Goal: Task Accomplishment & Management: Complete application form

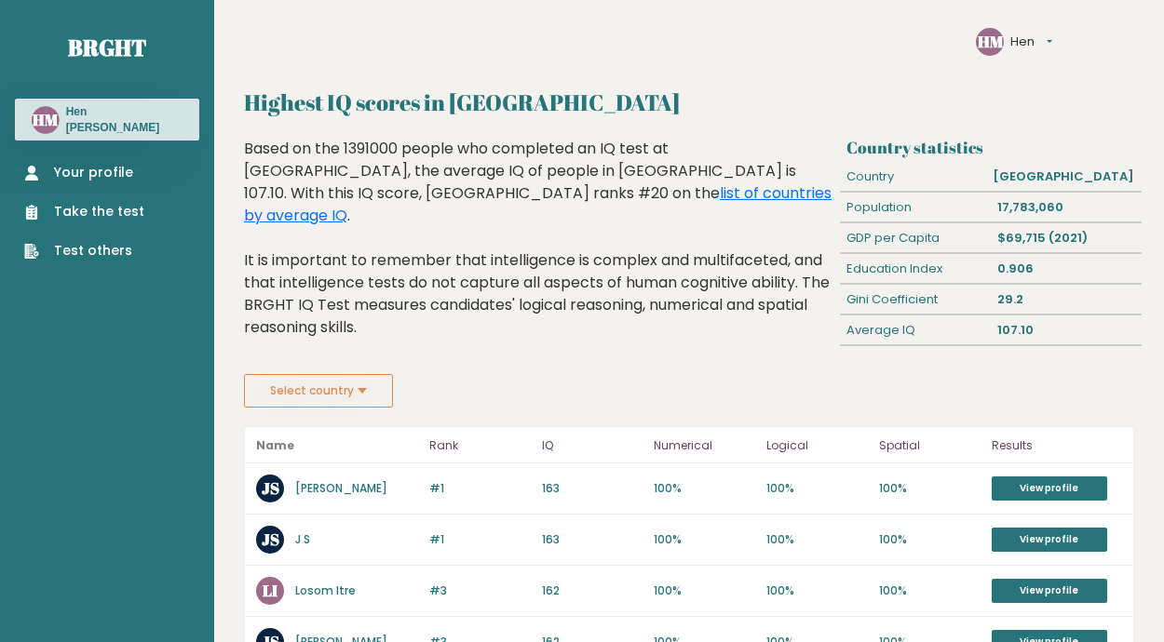
click at [82, 166] on link "Your profile" at bounding box center [84, 173] width 120 height 20
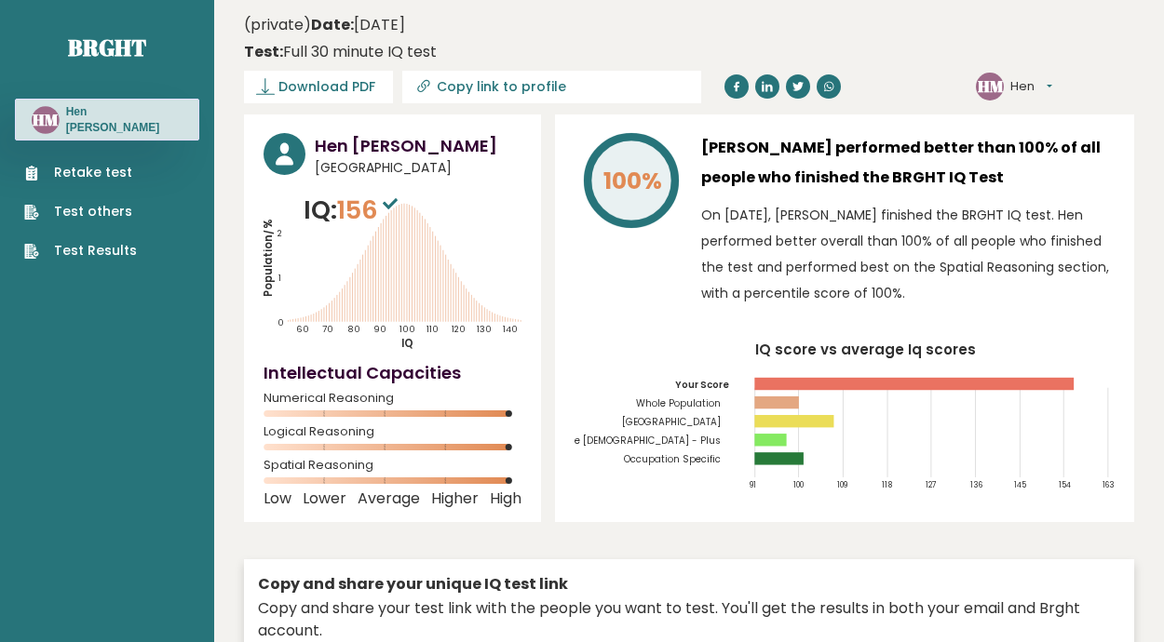
click at [84, 166] on link "Retake test" at bounding box center [80, 173] width 113 height 20
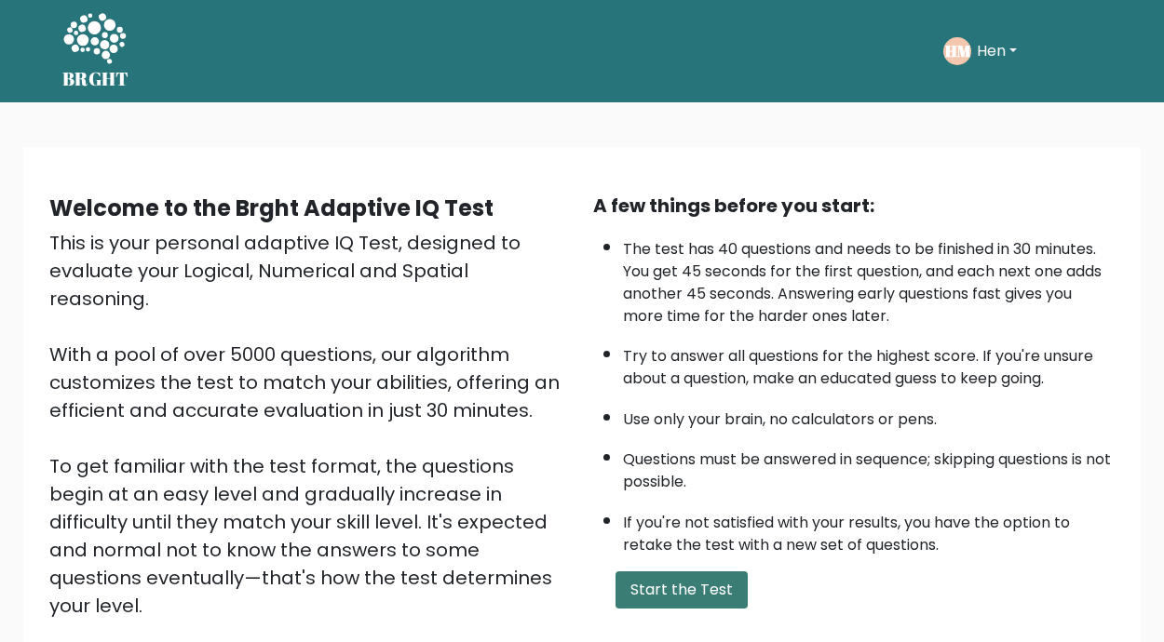
click at [679, 586] on button "Start the Test" at bounding box center [681, 590] width 132 height 37
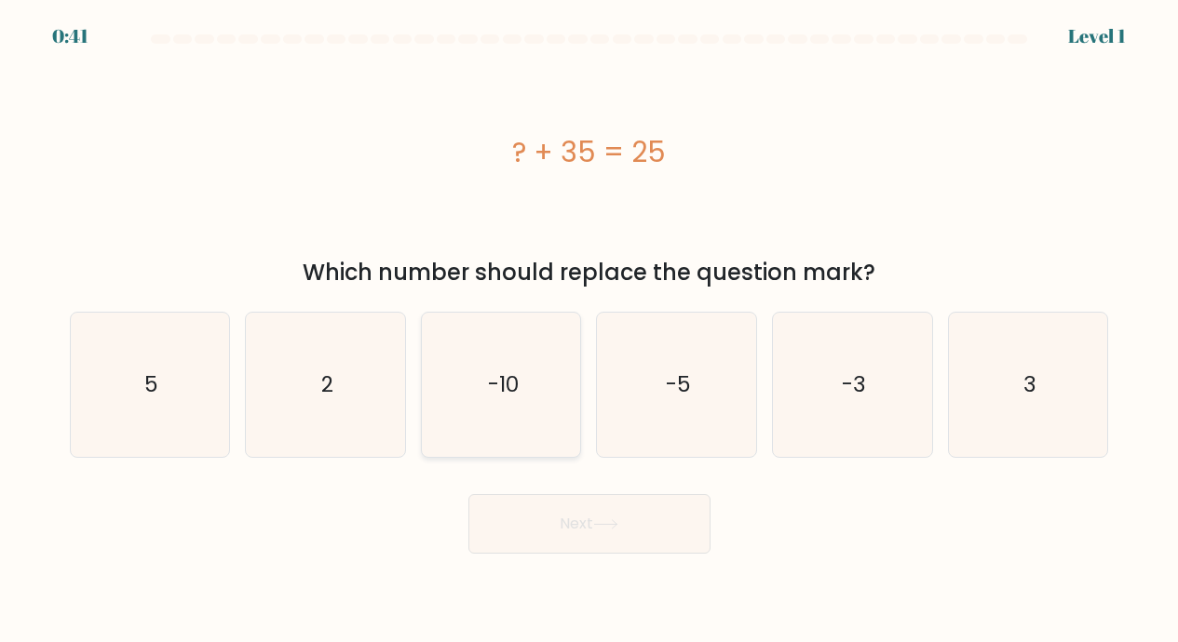
click at [514, 375] on text "-10" at bounding box center [502, 385] width 31 height 30
click at [589, 330] on input "c. -10" at bounding box center [589, 325] width 1 height 9
radio input "true"
click at [565, 521] on button "Next" at bounding box center [589, 524] width 242 height 60
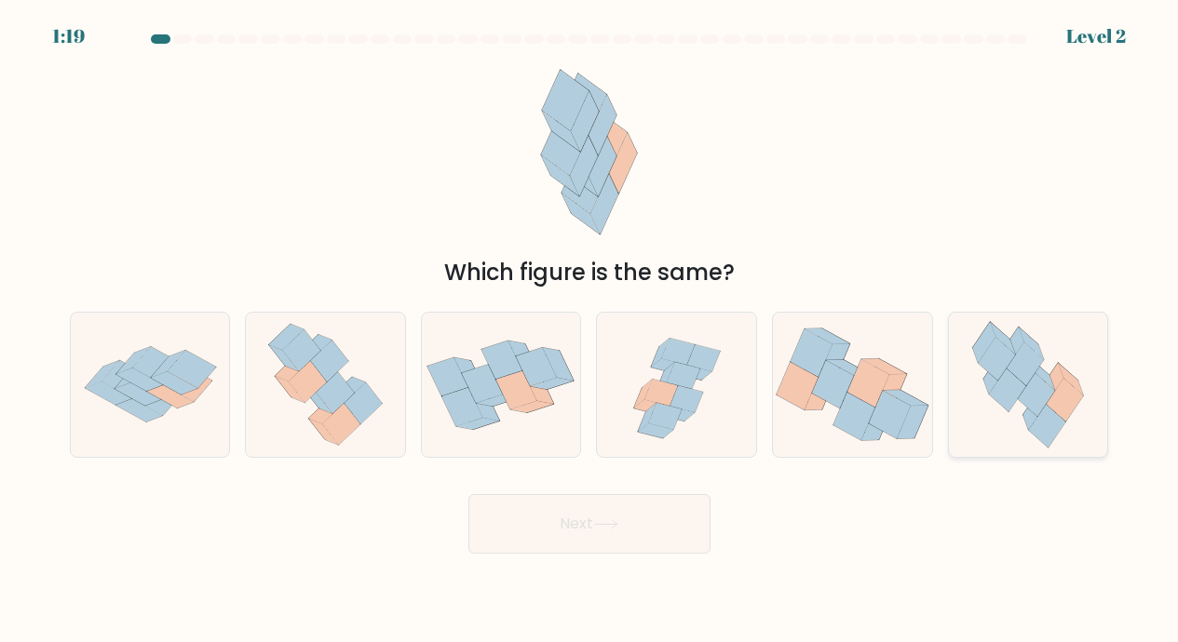
click at [1027, 377] on icon at bounding box center [1024, 364] width 37 height 43
click at [590, 330] on input "f." at bounding box center [589, 325] width 1 height 9
radio input "true"
click at [572, 515] on button "Next" at bounding box center [589, 524] width 242 height 60
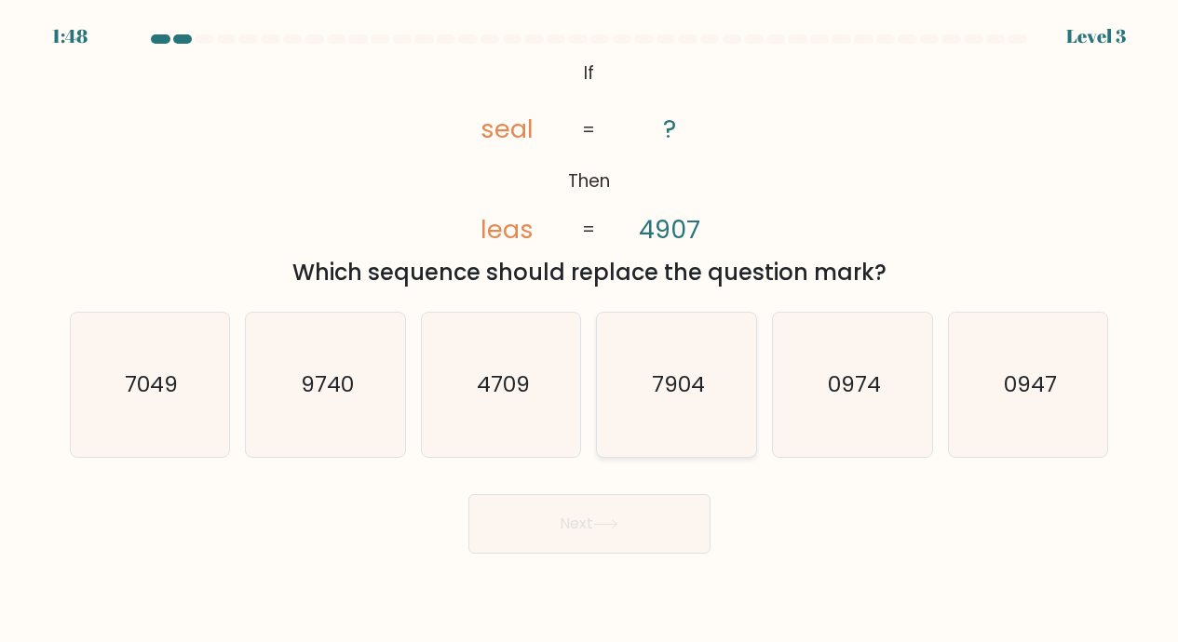
click at [685, 381] on text "7904" at bounding box center [678, 385] width 53 height 30
click at [590, 330] on input "d. 7904" at bounding box center [589, 325] width 1 height 9
radio input "true"
click at [587, 520] on button "Next" at bounding box center [589, 524] width 242 height 60
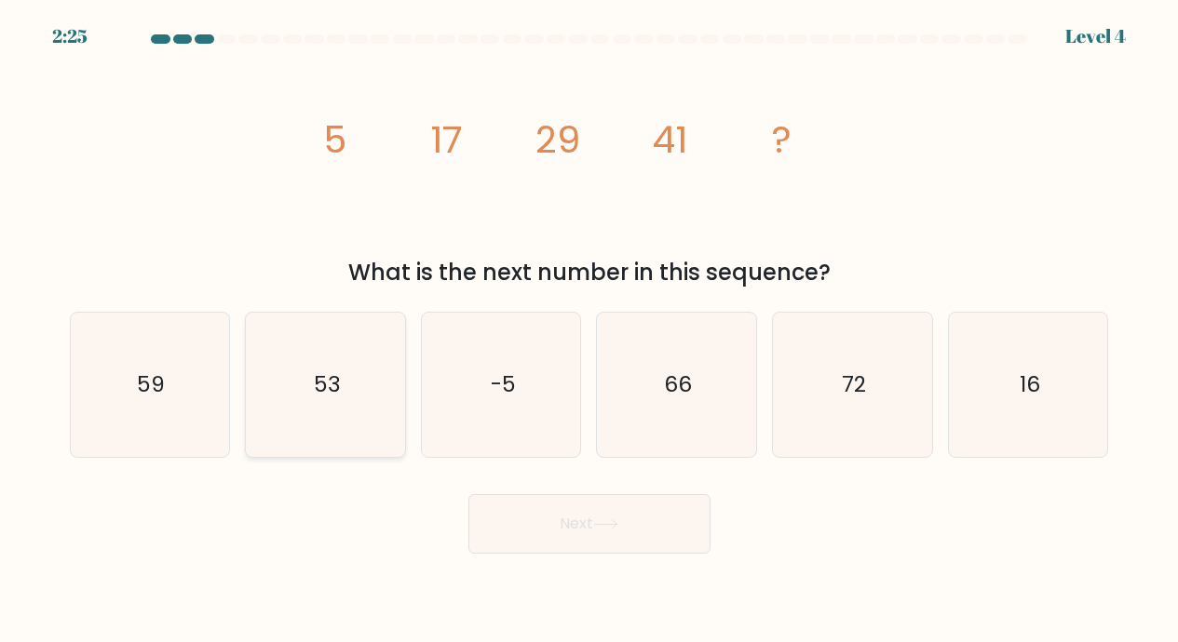
click at [330, 380] on text "53" at bounding box center [327, 385] width 27 height 30
click at [589, 330] on input "b. 53" at bounding box center [589, 325] width 1 height 9
radio input "true"
click at [581, 521] on button "Next" at bounding box center [589, 524] width 242 height 60
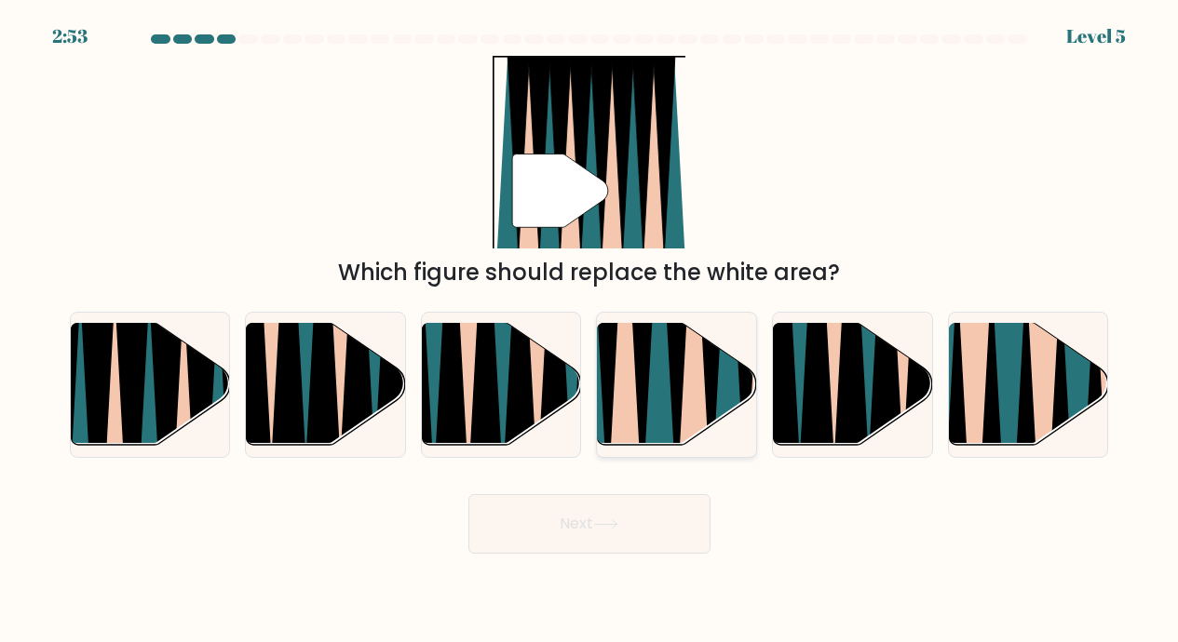
click at [695, 376] on icon at bounding box center [694, 321] width 34 height 317
click at [590, 330] on input "d." at bounding box center [589, 325] width 1 height 9
radio input "true"
click at [566, 527] on button "Next" at bounding box center [589, 524] width 242 height 60
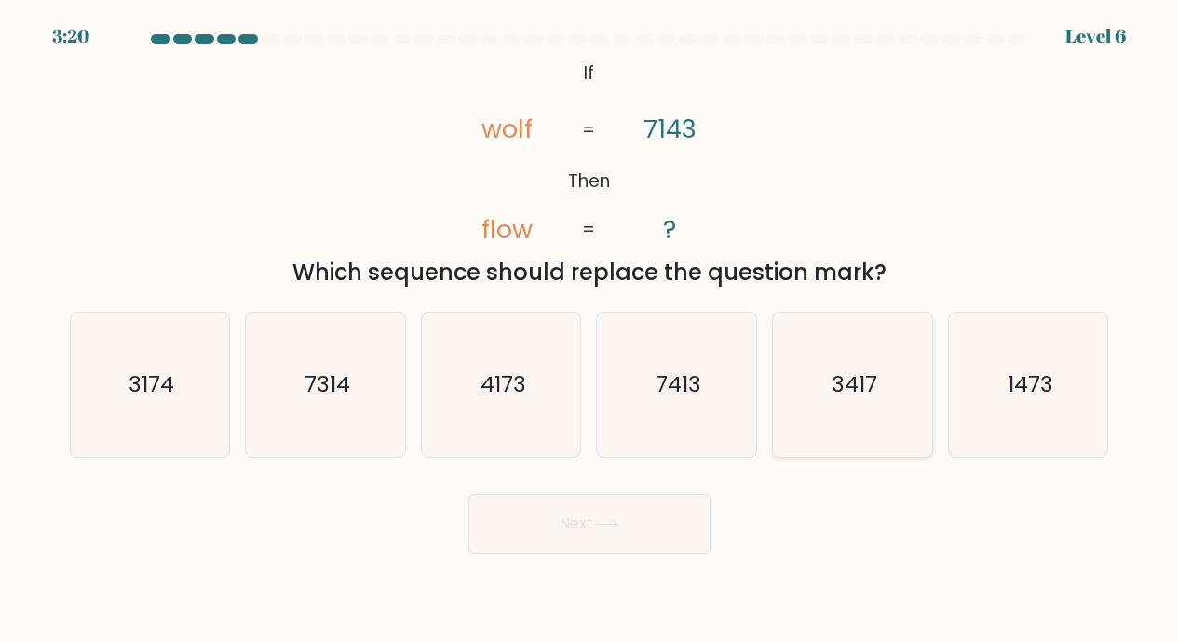
click at [847, 382] on text "3417" at bounding box center [853, 385] width 46 height 30
click at [590, 330] on input "e. 3417" at bounding box center [589, 325] width 1 height 9
radio input "true"
click at [582, 513] on button "Next" at bounding box center [589, 524] width 242 height 60
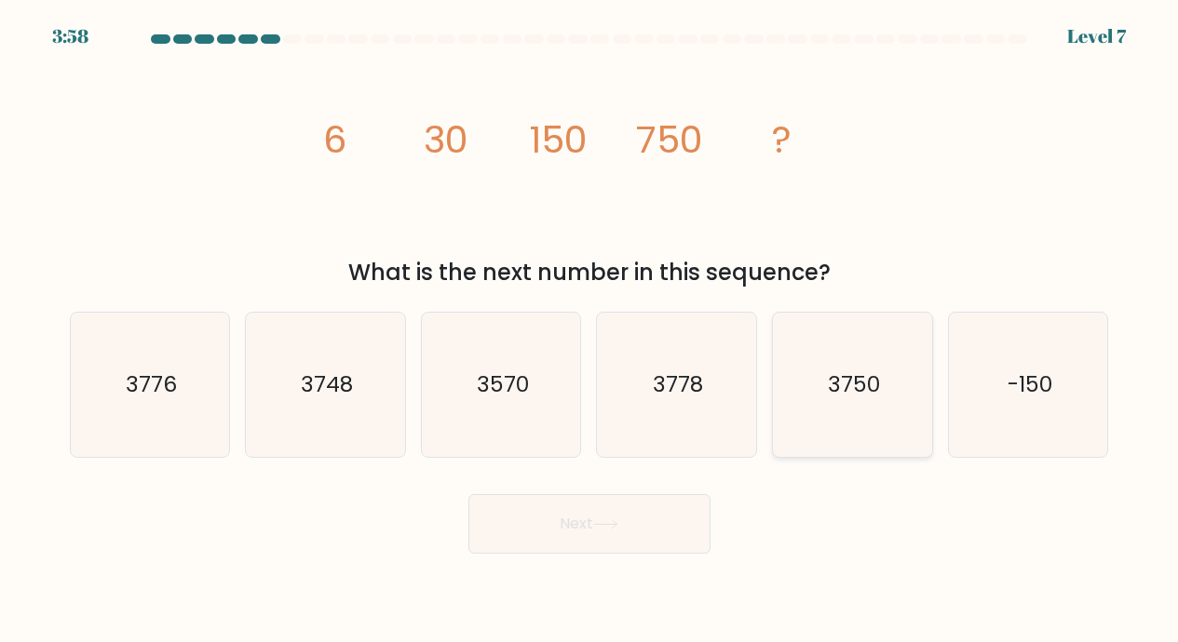
click at [829, 379] on text "3750" at bounding box center [854, 385] width 52 height 30
click at [590, 330] on input "e. 3750" at bounding box center [589, 325] width 1 height 9
radio input "true"
click at [578, 526] on button "Next" at bounding box center [589, 524] width 242 height 60
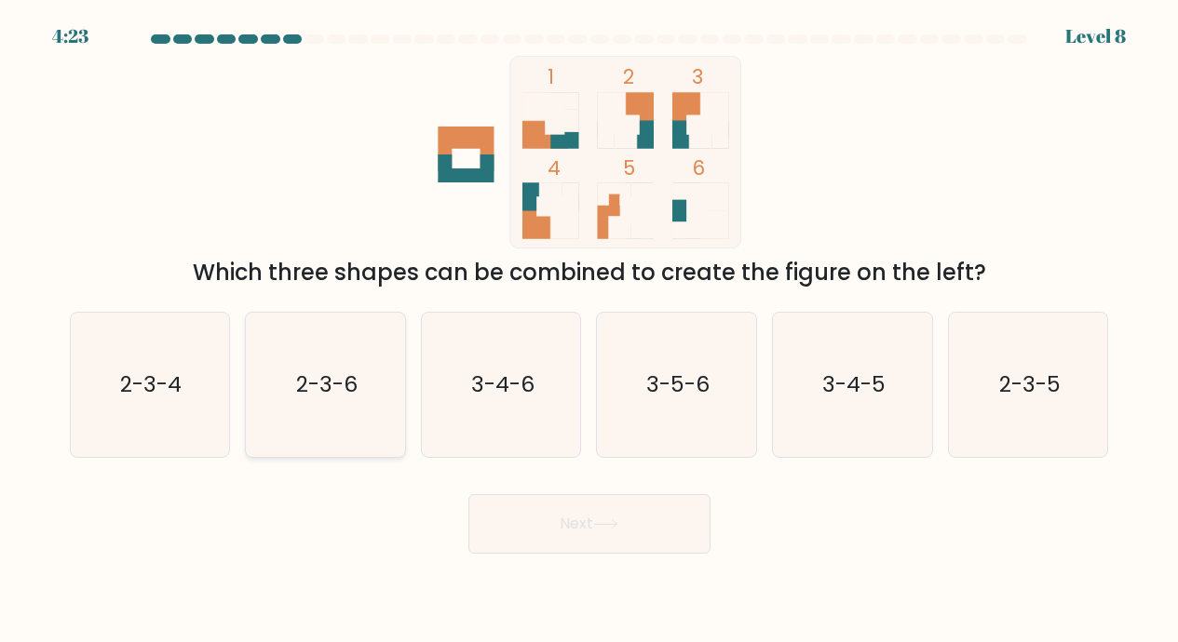
click at [338, 369] on icon "2-3-6" at bounding box center [325, 385] width 144 height 144
click at [589, 330] on input "b. 2-3-6" at bounding box center [589, 325] width 1 height 9
radio input "true"
click at [586, 520] on button "Next" at bounding box center [589, 524] width 242 height 60
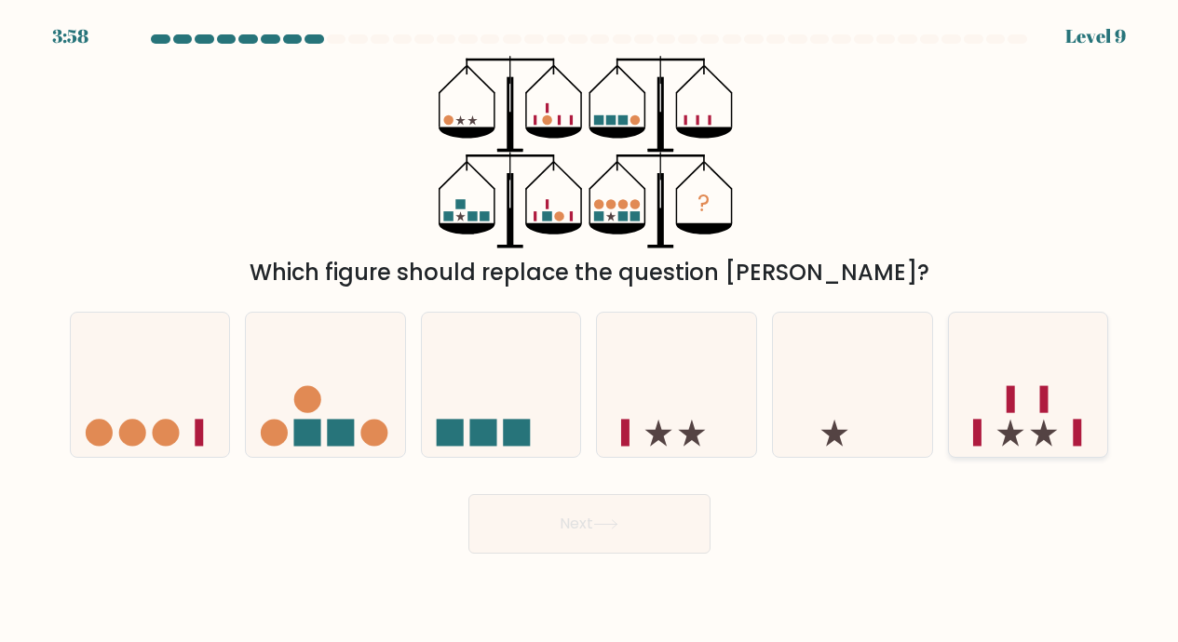
click at [1027, 398] on icon at bounding box center [1028, 384] width 159 height 131
click at [590, 330] on input "f." at bounding box center [589, 325] width 1 height 9
radio input "true"
click at [579, 517] on button "Next" at bounding box center [589, 524] width 242 height 60
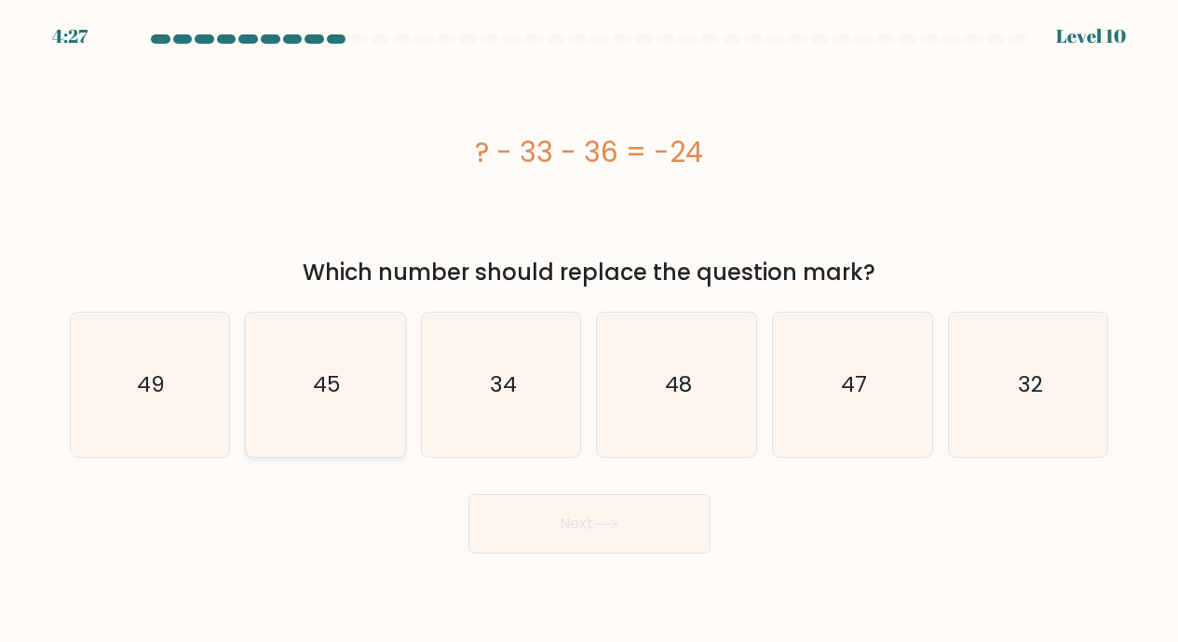
click at [326, 376] on text "45" at bounding box center [327, 385] width 28 height 30
click at [589, 330] on input "b. 45" at bounding box center [589, 325] width 1 height 9
radio input "true"
click at [569, 519] on button "Next" at bounding box center [589, 524] width 242 height 60
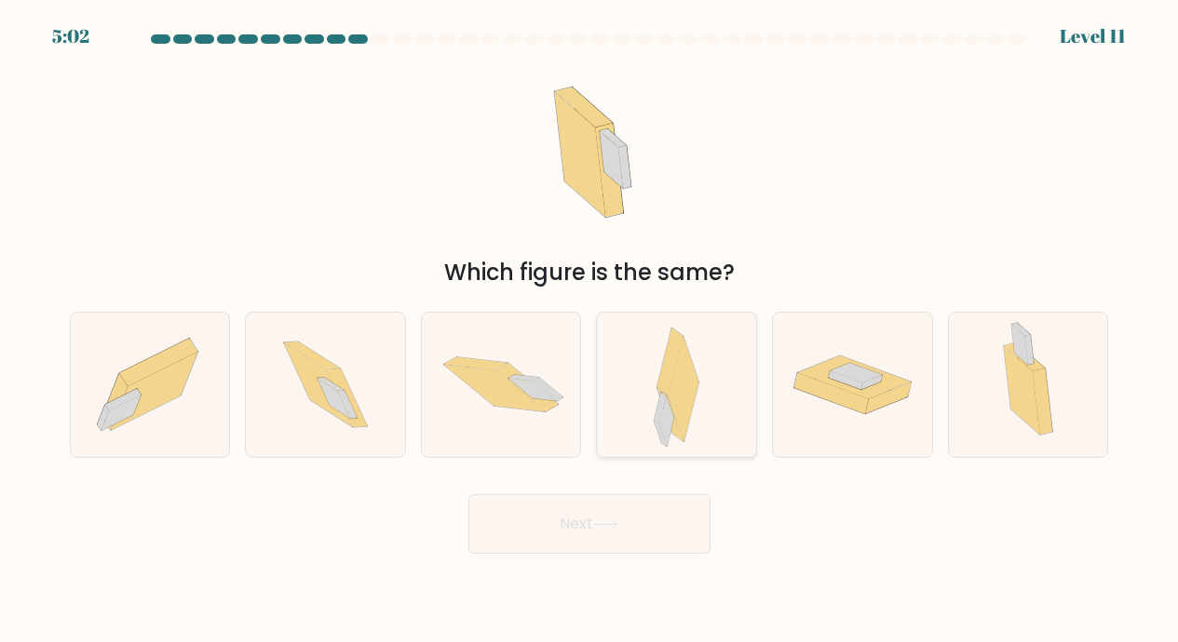
click at [671, 403] on icon at bounding box center [683, 389] width 31 height 104
click at [590, 330] on input "d." at bounding box center [589, 325] width 1 height 9
radio input "true"
click at [595, 522] on button "Next" at bounding box center [589, 524] width 242 height 60
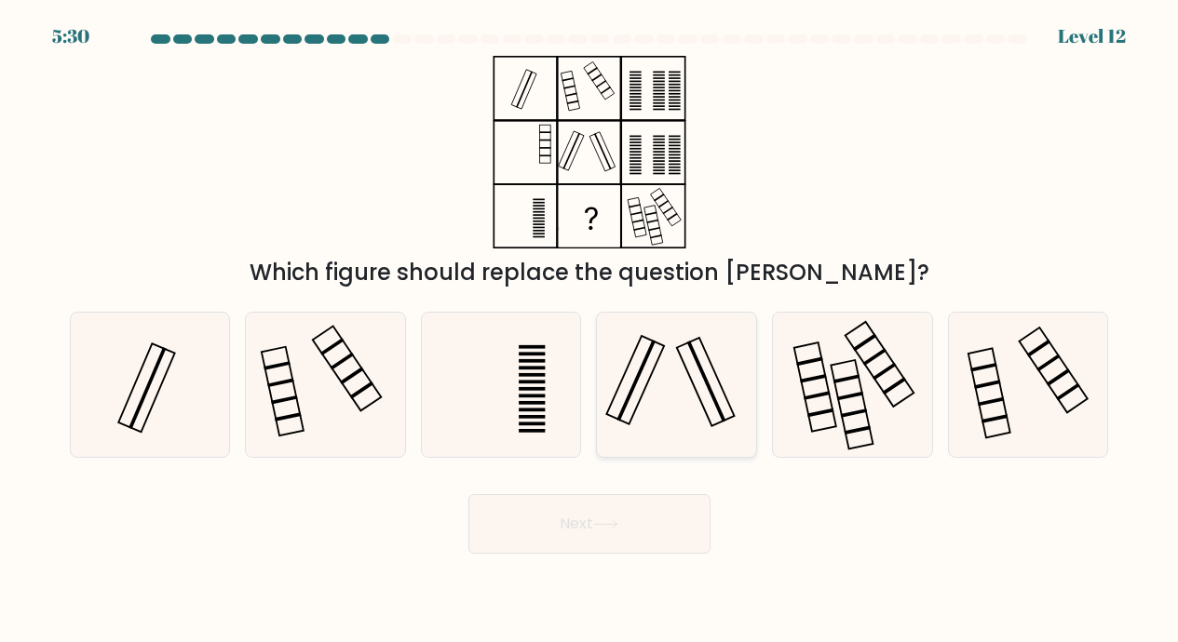
click at [660, 383] on icon at bounding box center [676, 385] width 144 height 144
click at [590, 330] on input "d." at bounding box center [589, 325] width 1 height 9
radio input "true"
click at [594, 527] on button "Next" at bounding box center [589, 524] width 242 height 60
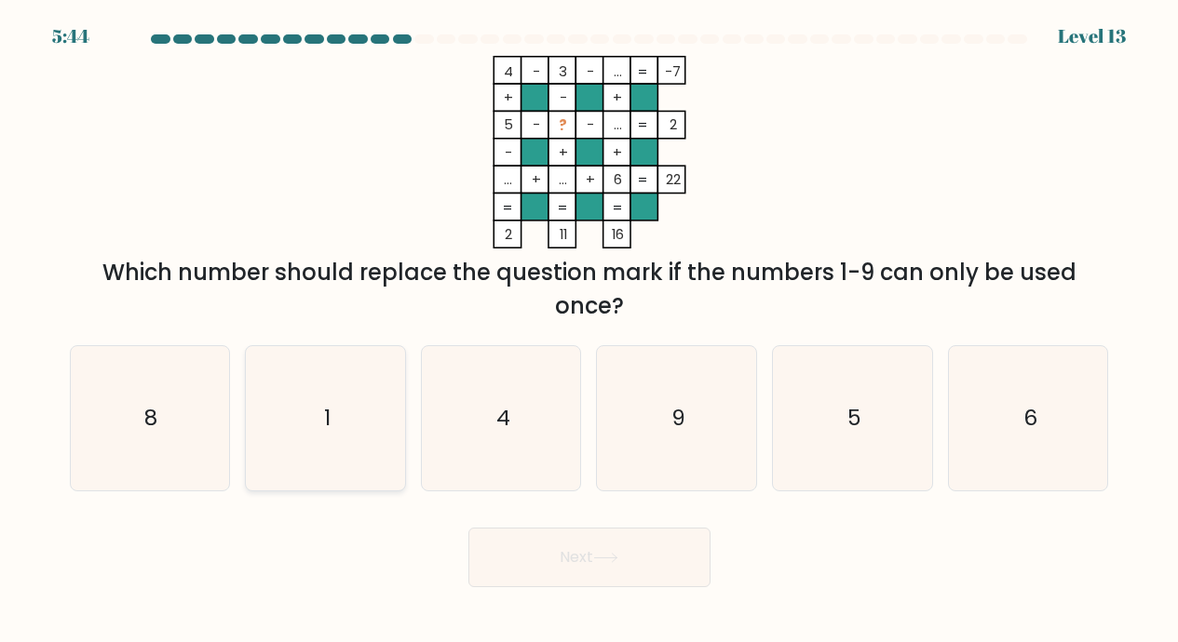
click at [352, 417] on icon "1" at bounding box center [325, 418] width 144 height 144
click at [589, 330] on input "b. 1" at bounding box center [589, 325] width 1 height 9
radio input "true"
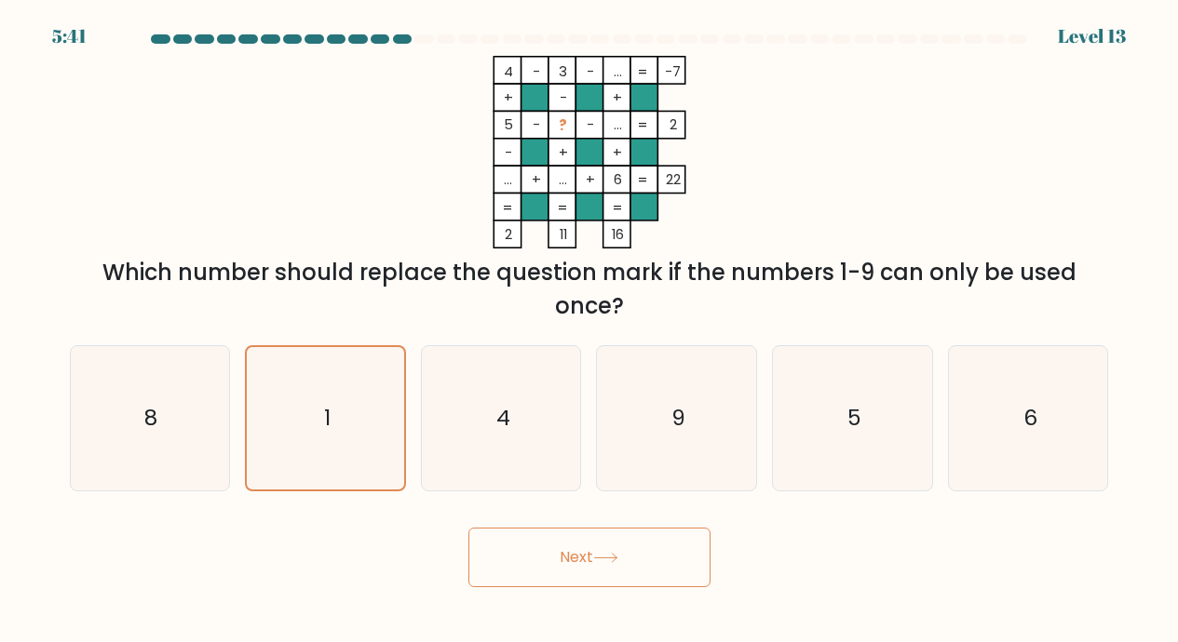
click at [569, 552] on button "Next" at bounding box center [589, 558] width 242 height 60
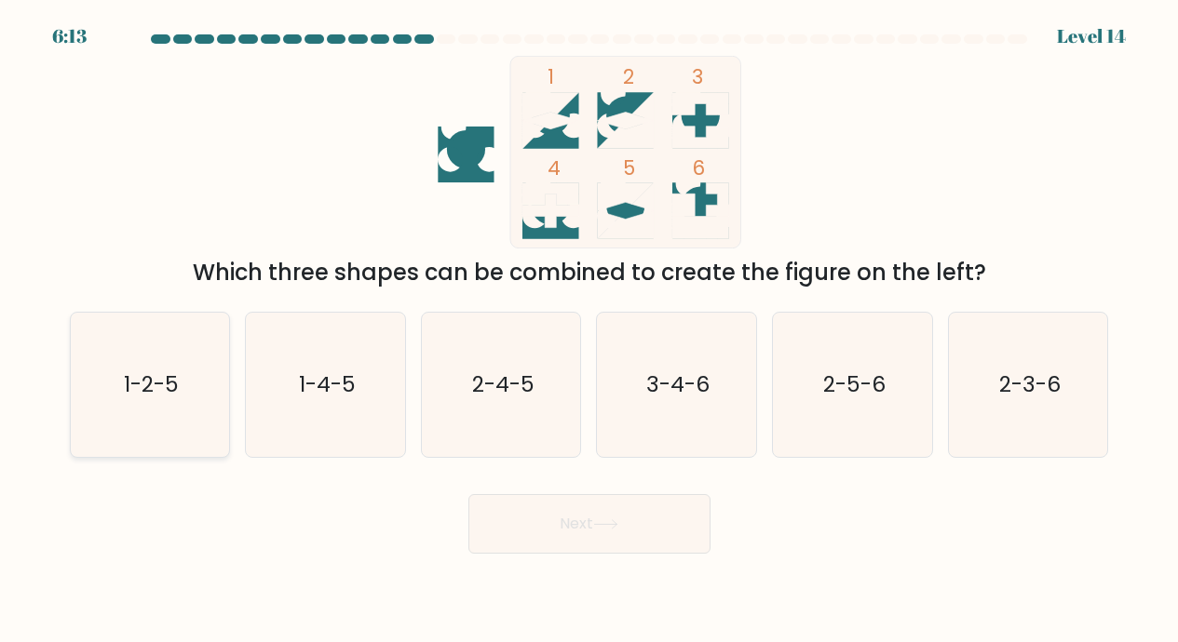
click at [165, 370] on icon "1-2-5" at bounding box center [149, 385] width 144 height 144
click at [589, 330] on input "a. 1-2-5" at bounding box center [589, 325] width 1 height 9
radio input "true"
click at [572, 517] on button "Next" at bounding box center [589, 524] width 242 height 60
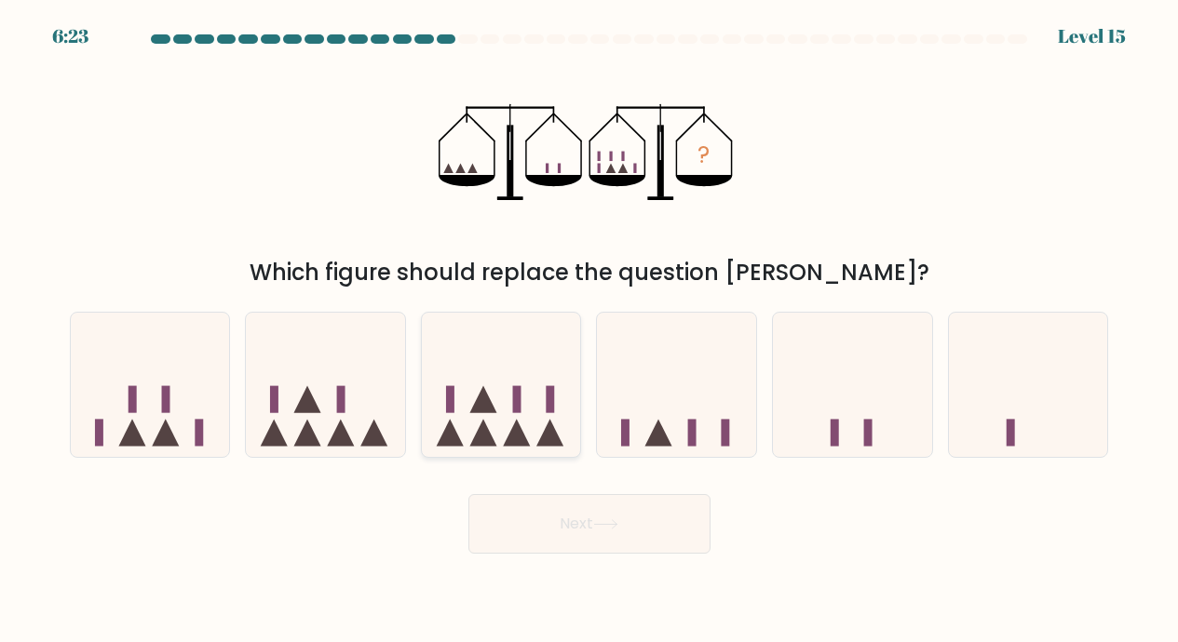
click at [485, 411] on icon at bounding box center [482, 399] width 27 height 27
click at [589, 330] on input "c." at bounding box center [589, 325] width 1 height 9
radio input "true"
click at [585, 530] on button "Next" at bounding box center [589, 524] width 242 height 60
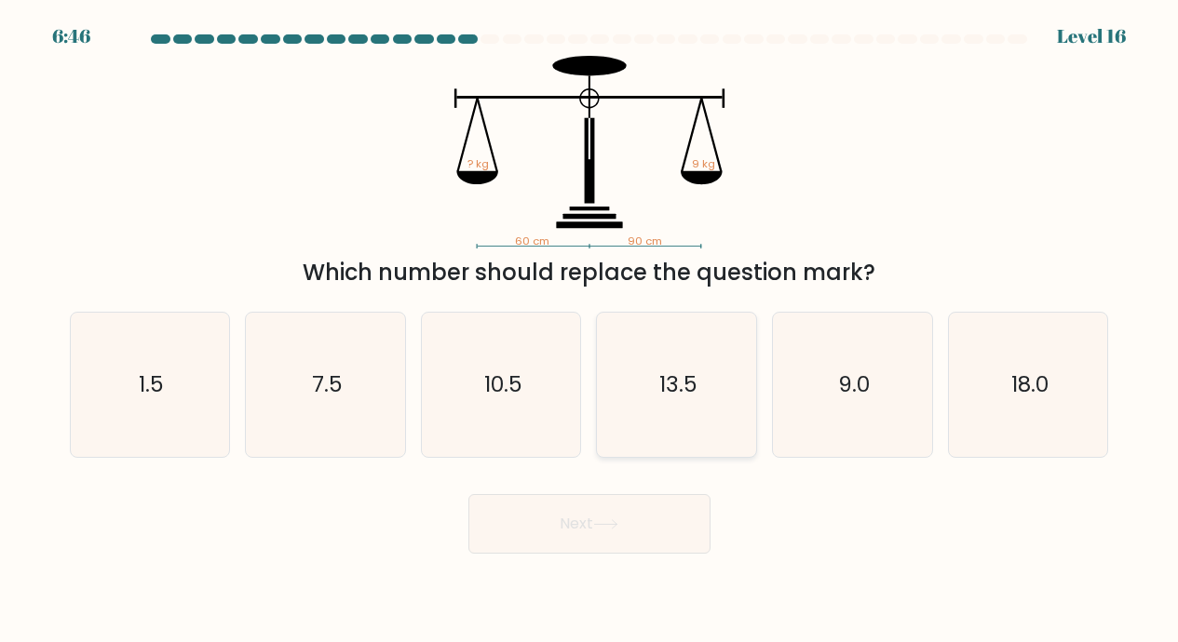
click at [680, 382] on text "13.5" at bounding box center [678, 385] width 38 height 30
click at [590, 330] on input "d. 13.5" at bounding box center [589, 325] width 1 height 9
radio input "true"
click at [598, 519] on icon at bounding box center [605, 524] width 25 height 10
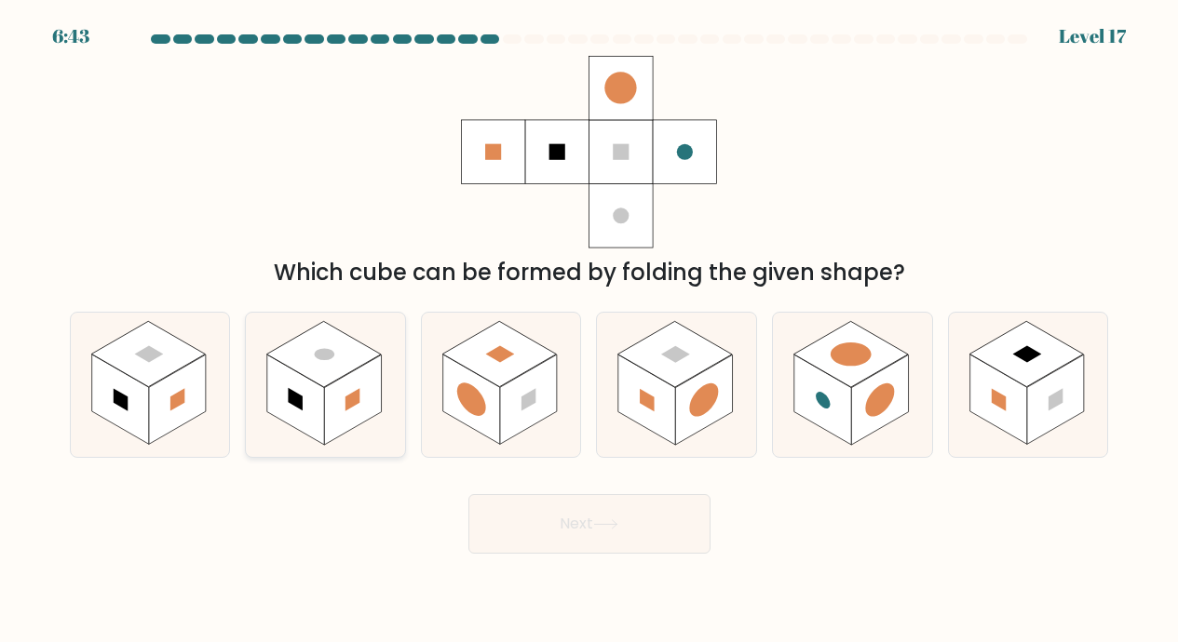
click at [318, 357] on circle at bounding box center [324, 354] width 29 height 17
click at [589, 330] on input "b." at bounding box center [589, 325] width 1 height 9
radio input "true"
click at [572, 520] on button "Next" at bounding box center [589, 524] width 242 height 60
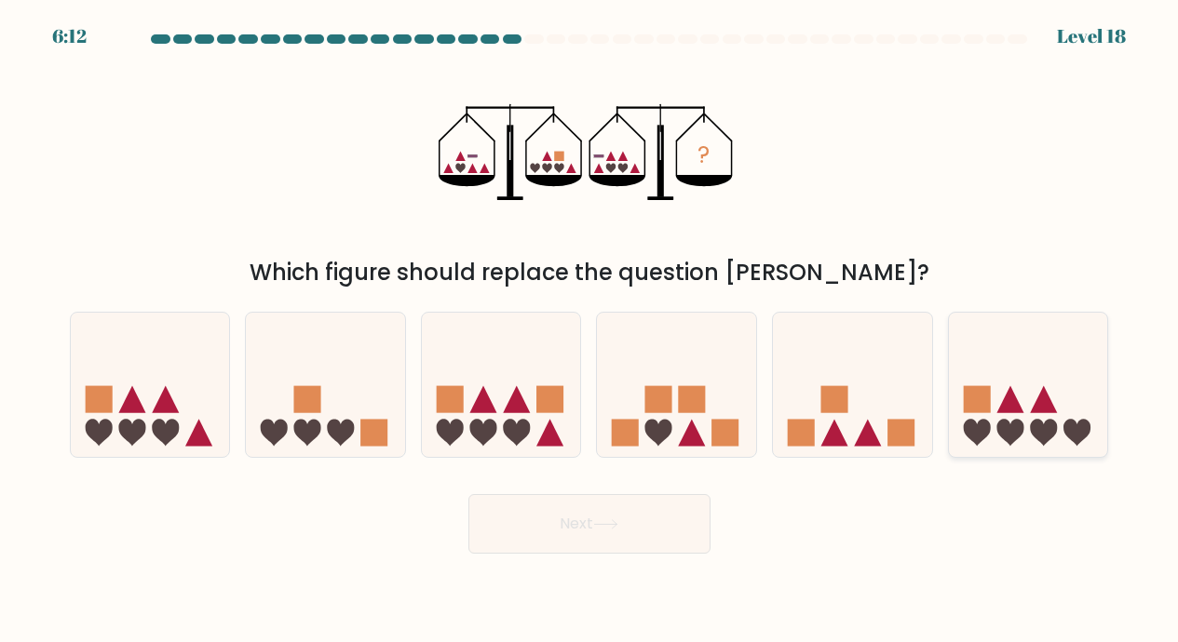
click at [1002, 413] on icon at bounding box center [1028, 384] width 159 height 131
click at [590, 330] on input "f." at bounding box center [589, 325] width 1 height 9
radio input "true"
click at [579, 519] on button "Next" at bounding box center [589, 524] width 242 height 60
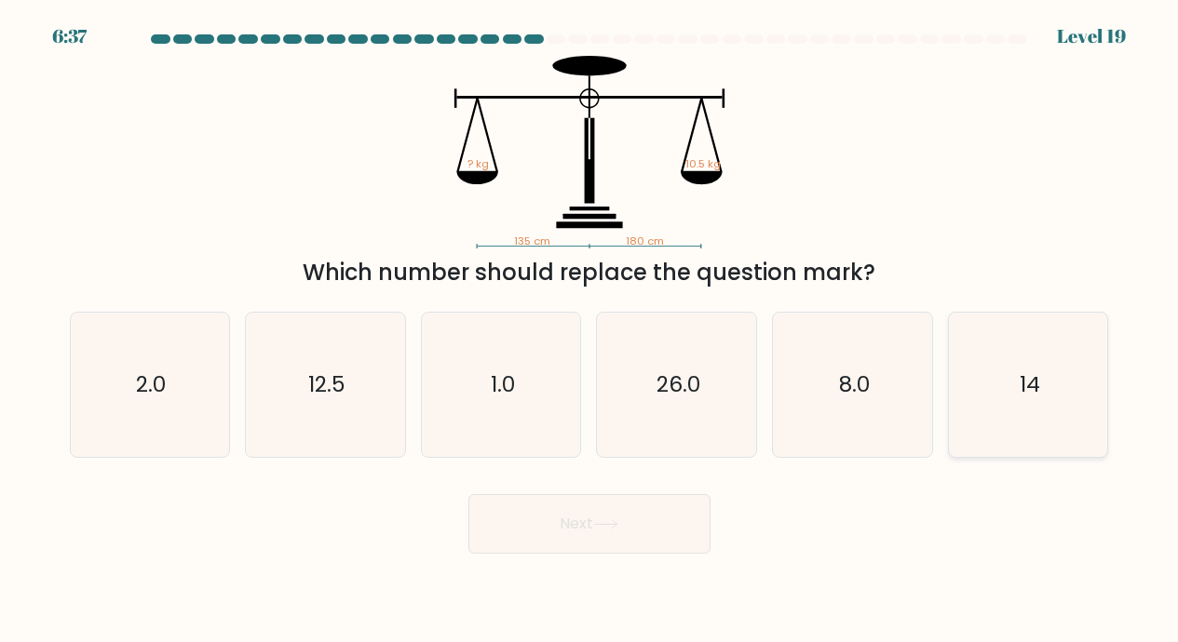
click at [1031, 382] on text "14" at bounding box center [1029, 385] width 20 height 30
click at [590, 330] on input "f. 14" at bounding box center [589, 325] width 1 height 9
radio input "true"
click at [590, 525] on button "Next" at bounding box center [589, 524] width 242 height 60
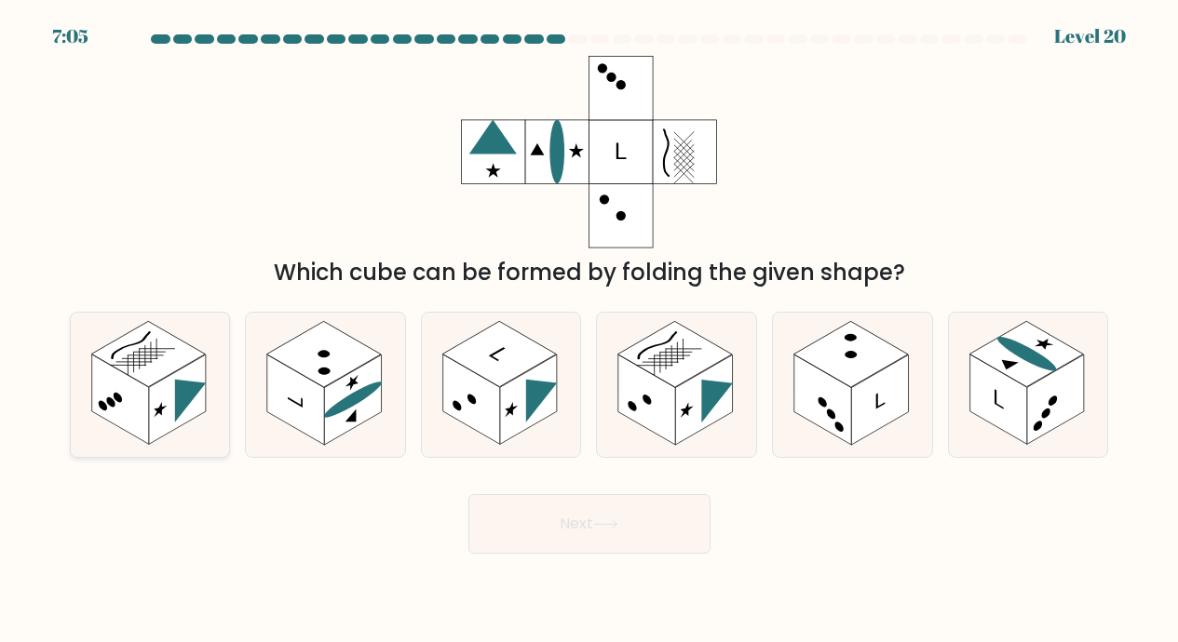
click at [150, 377] on rect at bounding box center [148, 354] width 114 height 66
click at [589, 330] on input "a." at bounding box center [589, 325] width 1 height 9
radio input "true"
click at [570, 519] on button "Next" at bounding box center [589, 524] width 242 height 60
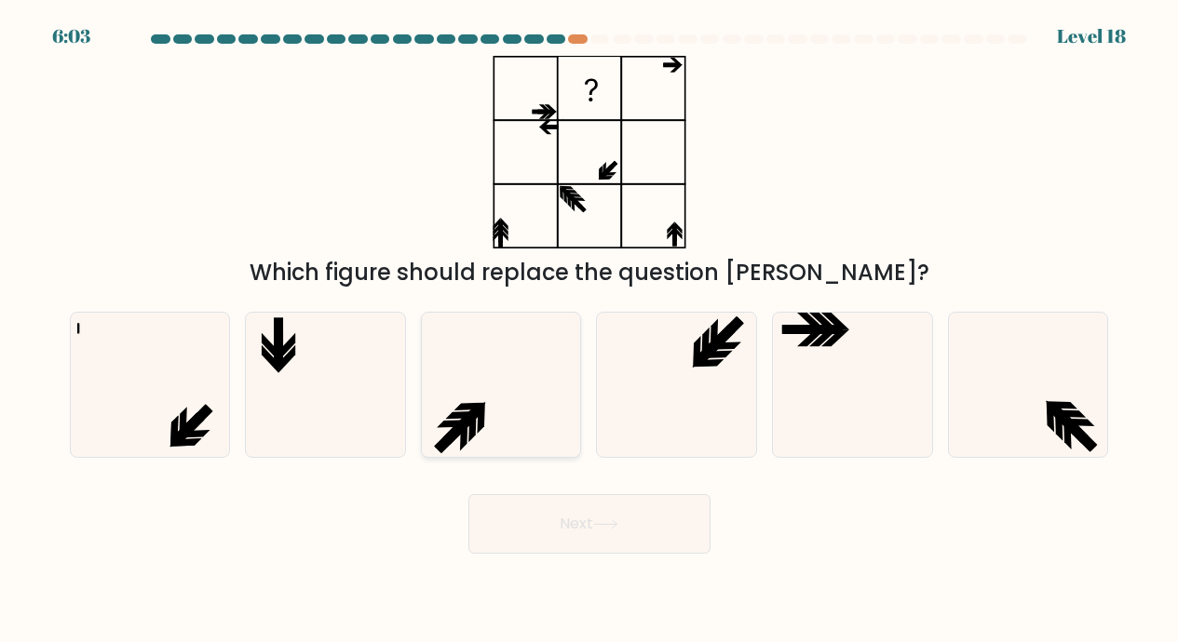
click at [478, 401] on icon at bounding box center [501, 385] width 144 height 144
click at [589, 330] on input "c." at bounding box center [589, 325] width 1 height 9
radio input "true"
click at [585, 519] on button "Next" at bounding box center [589, 524] width 242 height 60
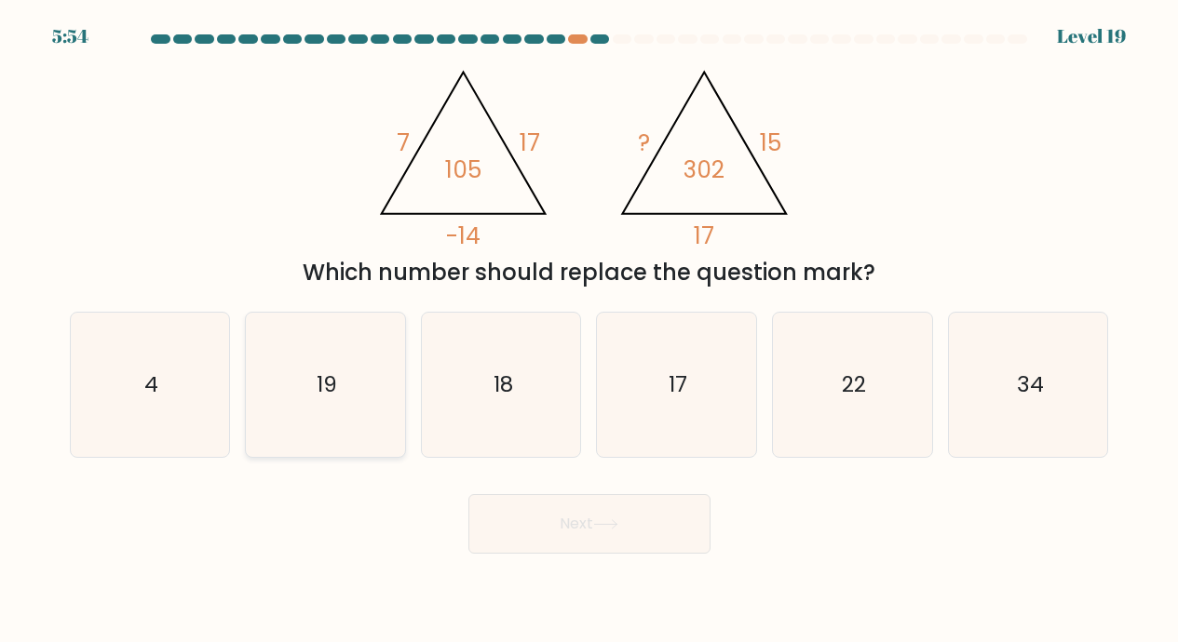
click at [333, 377] on text "19" at bounding box center [327, 385] width 20 height 30
click at [589, 330] on input "b. 19" at bounding box center [589, 325] width 1 height 9
radio input "true"
click at [579, 524] on button "Next" at bounding box center [589, 524] width 242 height 60
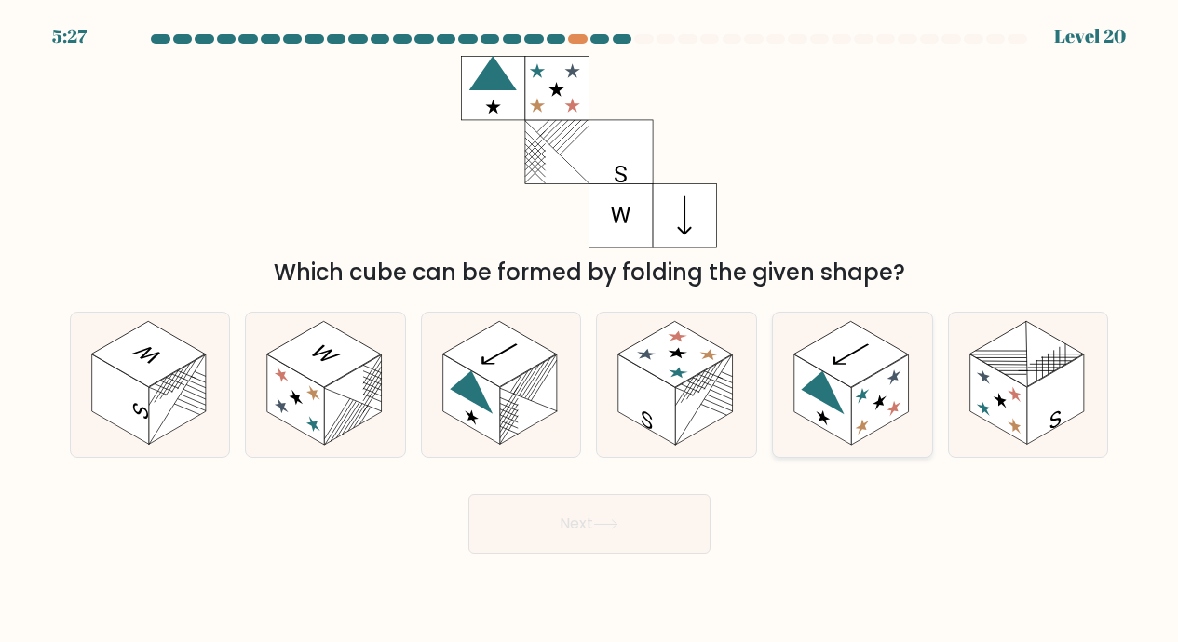
click at [808, 357] on rect at bounding box center [851, 354] width 114 height 66
click at [590, 330] on input "e." at bounding box center [589, 325] width 1 height 9
radio input "true"
click at [597, 519] on button "Next" at bounding box center [589, 524] width 242 height 60
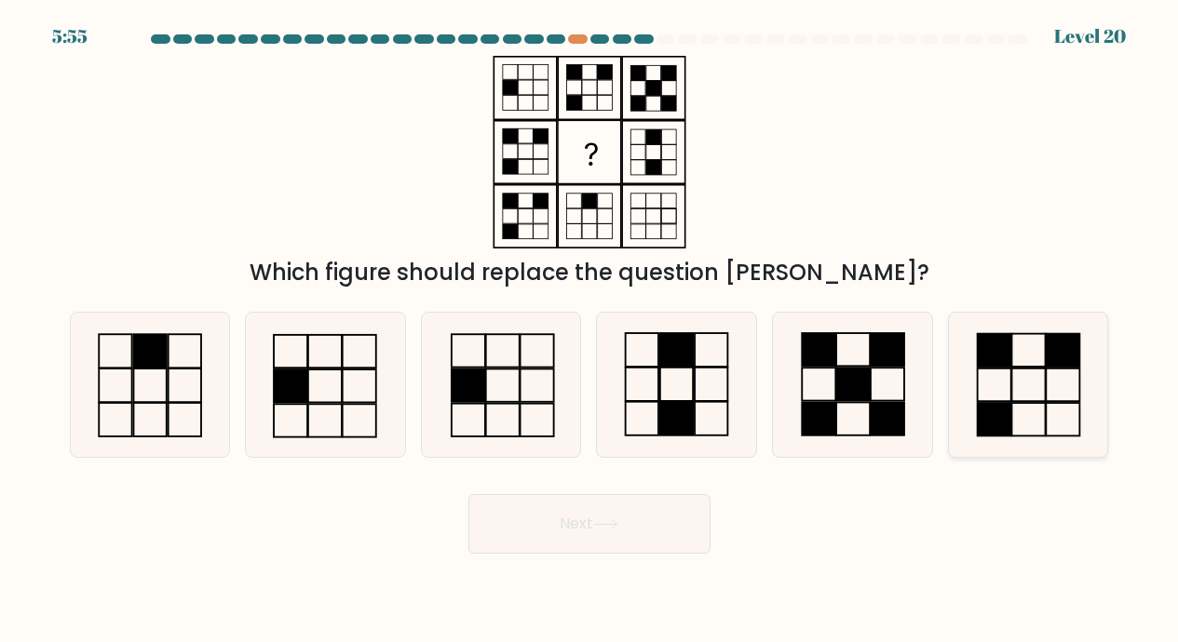
click at [1011, 367] on rect at bounding box center [1028, 350] width 34 height 33
click at [590, 330] on input "f." at bounding box center [589, 325] width 1 height 9
radio input "true"
click at [592, 514] on button "Next" at bounding box center [589, 524] width 242 height 60
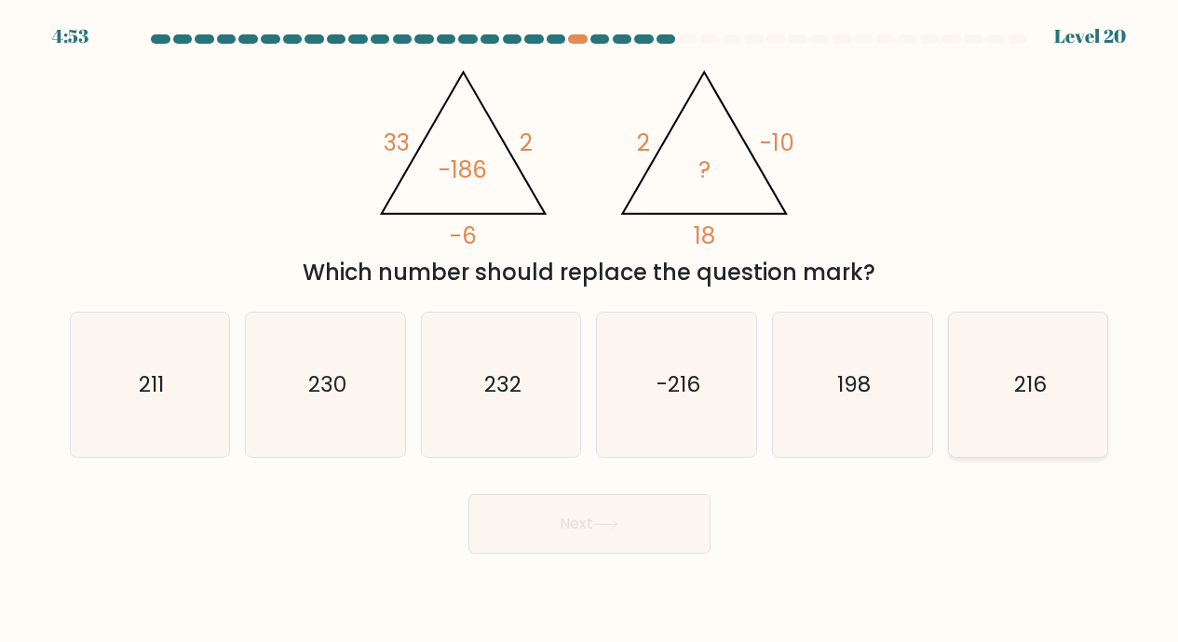
click at [1031, 387] on text "216" at bounding box center [1029, 385] width 33 height 30
click at [590, 330] on input "f. 216" at bounding box center [589, 325] width 1 height 9
radio input "true"
click at [589, 520] on button "Next" at bounding box center [589, 524] width 242 height 60
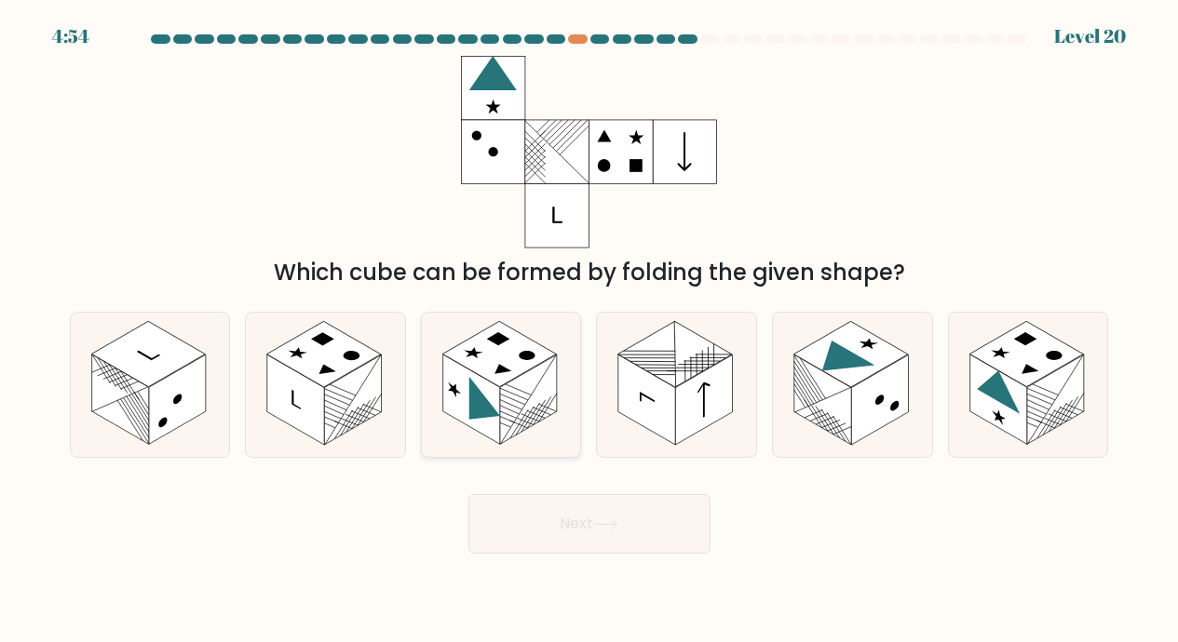
click at [507, 370] on icon at bounding box center [500, 370] width 23 height 13
click at [589, 330] on input "c." at bounding box center [589, 325] width 1 height 9
radio input "true"
click at [575, 519] on button "Next" at bounding box center [589, 524] width 242 height 60
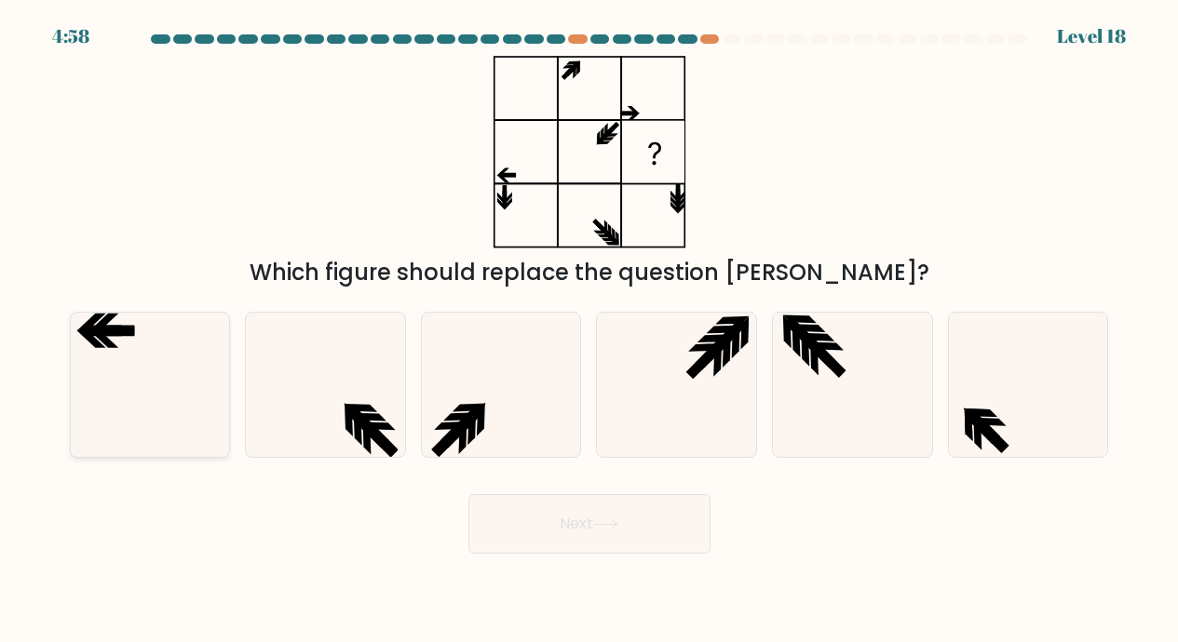
click at [127, 341] on icon at bounding box center [149, 385] width 144 height 144
click at [589, 330] on input "a." at bounding box center [589, 325] width 1 height 9
radio input "true"
click at [582, 521] on button "Next" at bounding box center [589, 524] width 242 height 60
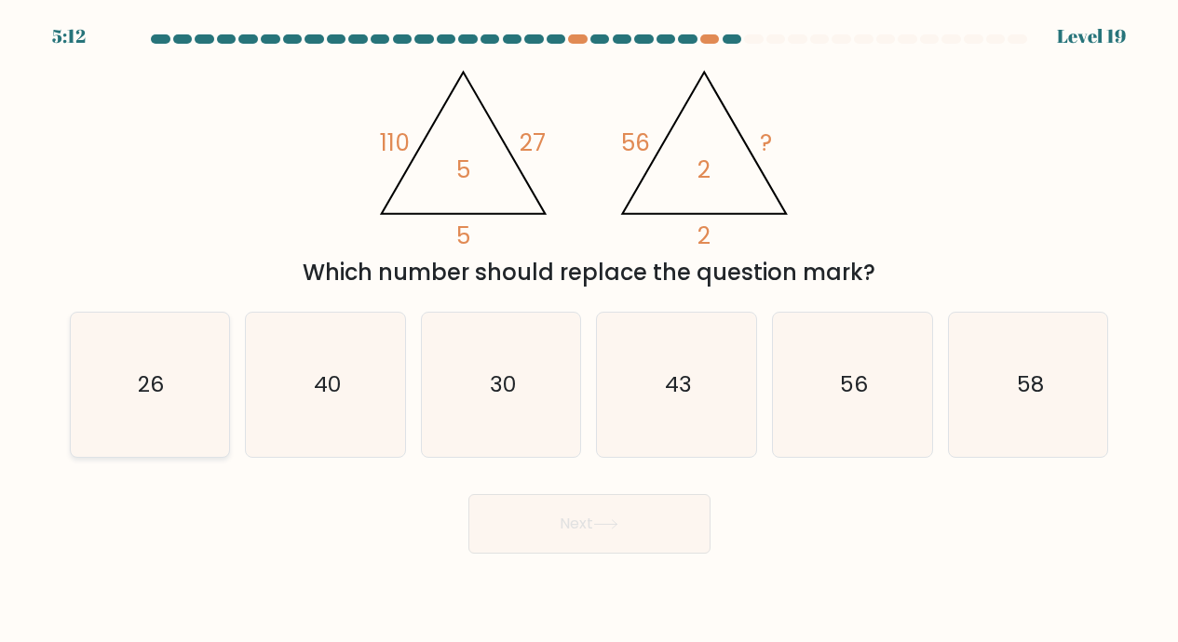
click at [170, 377] on icon "26" at bounding box center [149, 385] width 144 height 144
click at [589, 330] on input "a. 26" at bounding box center [589, 325] width 1 height 9
radio input "true"
click at [586, 515] on button "Next" at bounding box center [589, 524] width 242 height 60
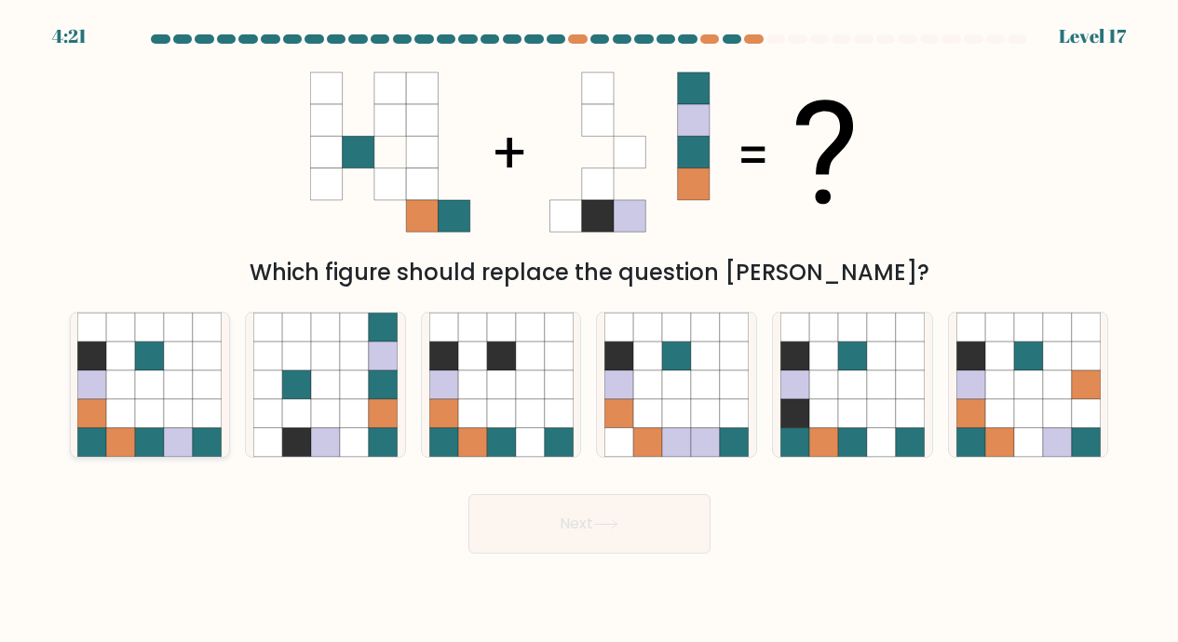
click at [183, 383] on icon at bounding box center [178, 384] width 29 height 29
click at [589, 330] on input "a." at bounding box center [589, 325] width 1 height 9
radio input "true"
click at [578, 521] on button "Next" at bounding box center [589, 524] width 242 height 60
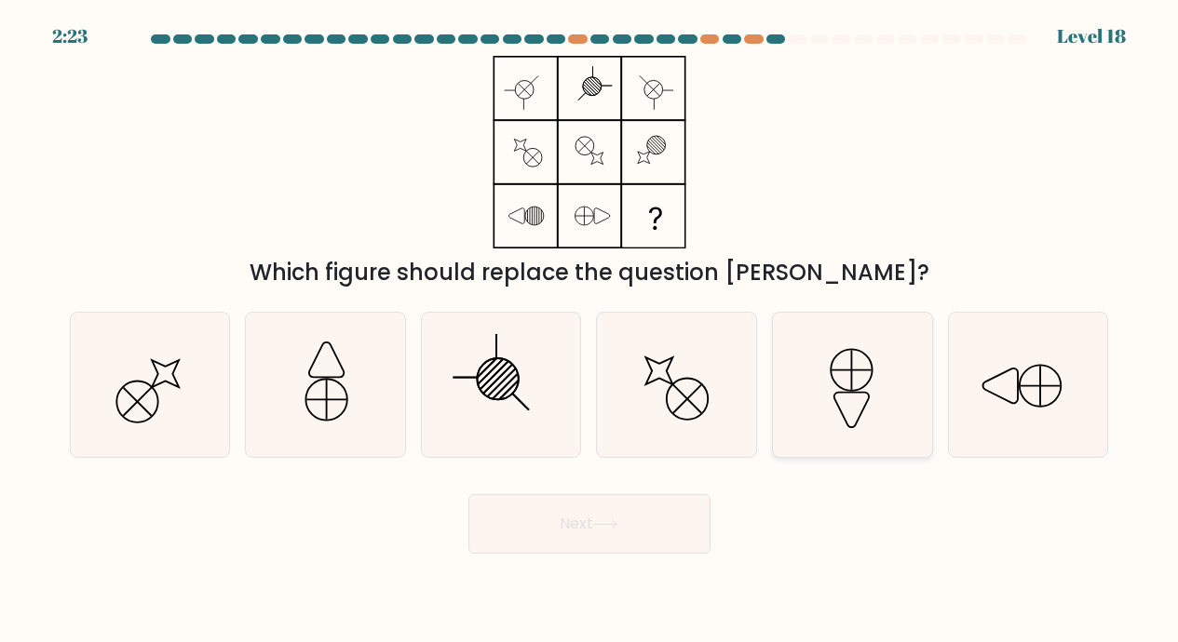
click at [859, 385] on icon at bounding box center [852, 385] width 144 height 144
click at [590, 330] on input "e." at bounding box center [589, 325] width 1 height 9
radio input "true"
click at [573, 523] on button "Next" at bounding box center [589, 524] width 242 height 60
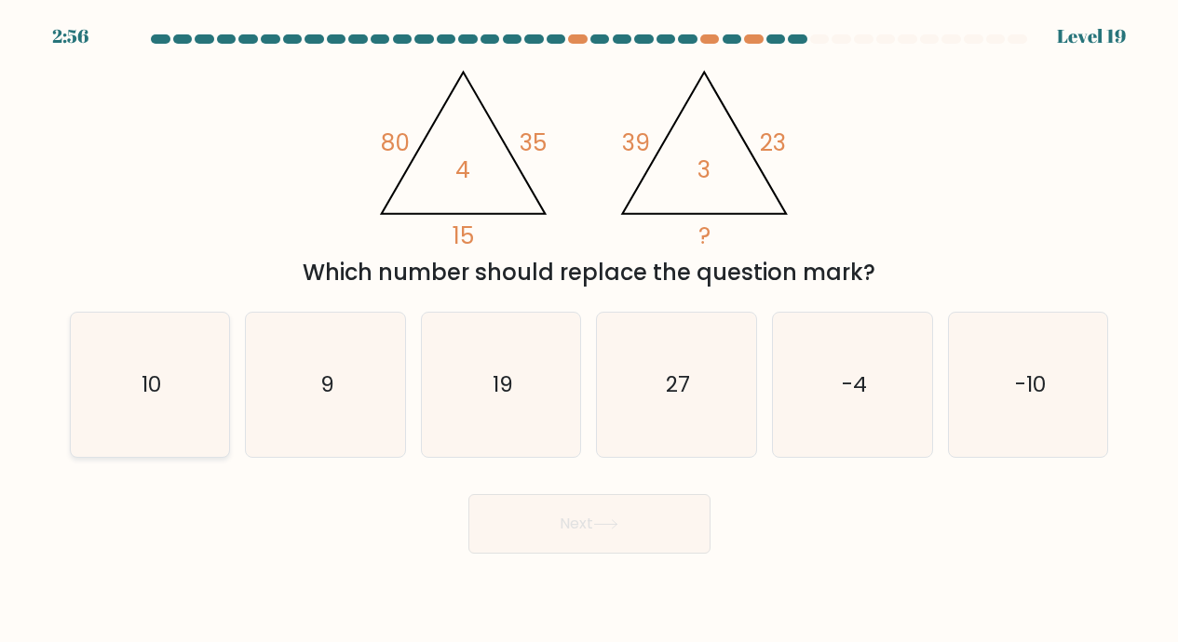
click at [171, 374] on icon "10" at bounding box center [149, 385] width 144 height 144
click at [589, 330] on input "a. 10" at bounding box center [589, 325] width 1 height 9
radio input "true"
click at [561, 515] on button "Next" at bounding box center [589, 524] width 242 height 60
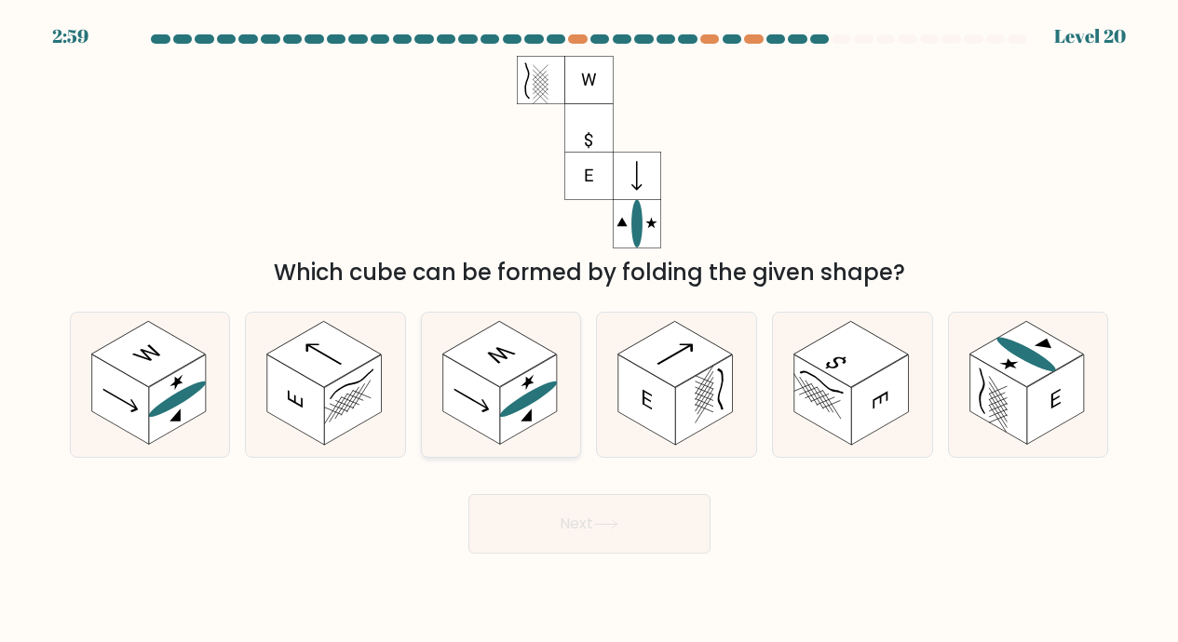
click at [495, 371] on rect at bounding box center [499, 354] width 114 height 66
click at [589, 330] on input "c." at bounding box center [589, 325] width 1 height 9
radio input "true"
click at [568, 517] on button "Next" at bounding box center [589, 524] width 242 height 60
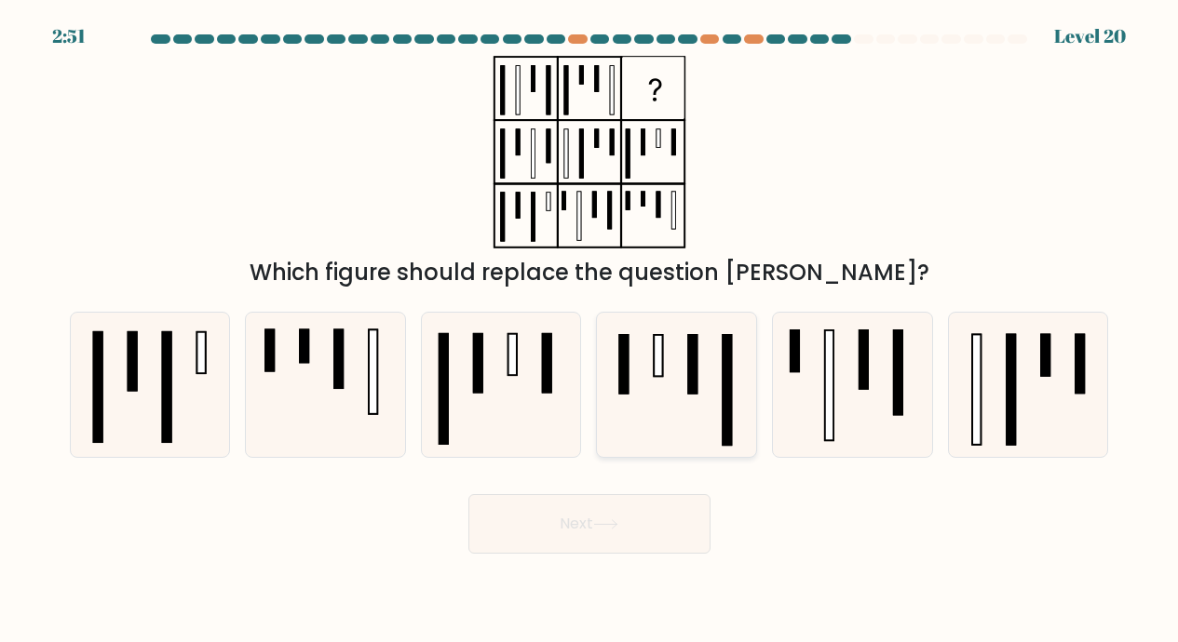
click at [661, 359] on rect at bounding box center [658, 355] width 8 height 41
click at [590, 330] on input "d." at bounding box center [589, 325] width 1 height 9
radio input "true"
click at [599, 526] on icon at bounding box center [605, 524] width 25 height 10
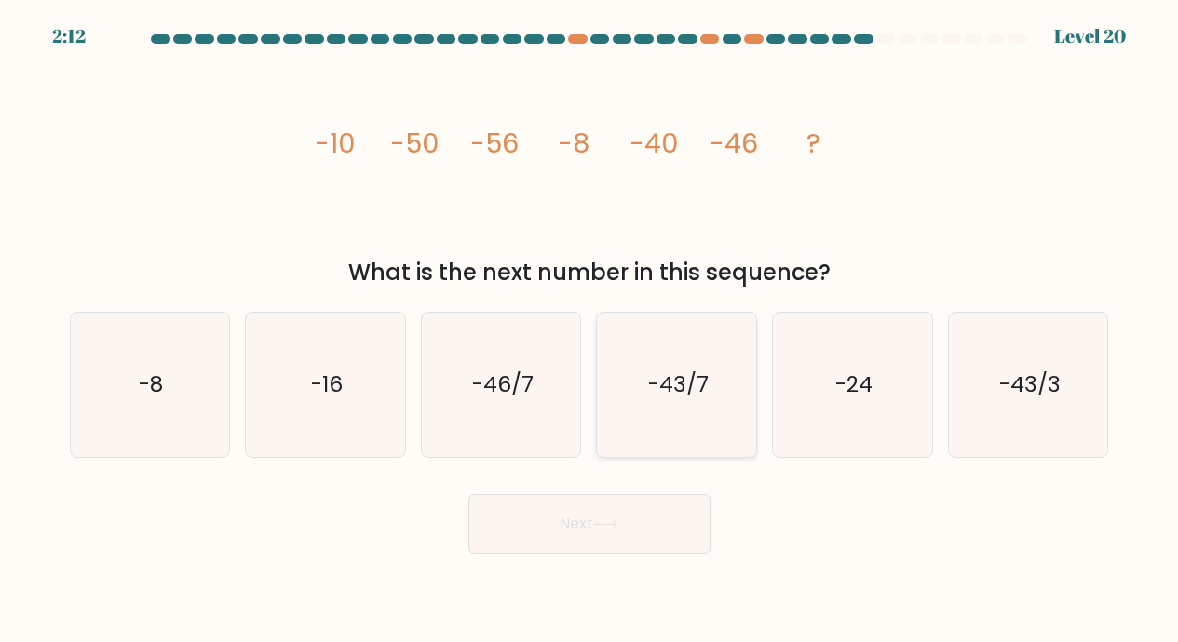
click at [673, 375] on text "-43/7" at bounding box center [678, 385] width 61 height 30
click at [590, 330] on input "d. -43/7" at bounding box center [589, 325] width 1 height 9
radio input "true"
click at [577, 515] on button "Next" at bounding box center [589, 524] width 242 height 60
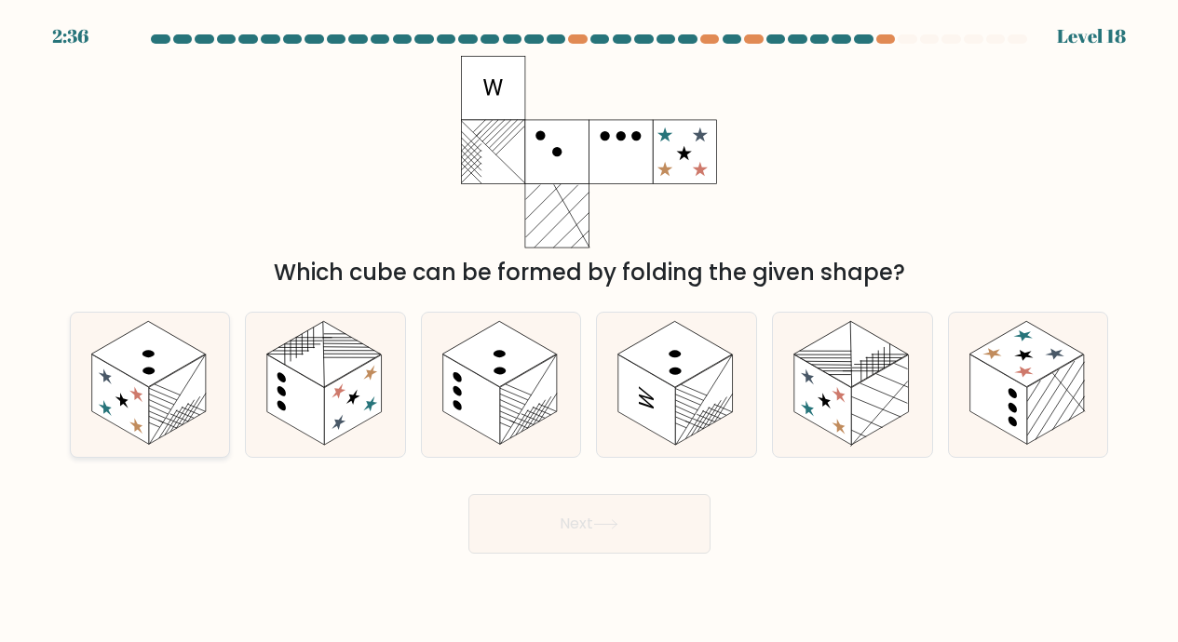
click at [153, 376] on rect at bounding box center [148, 354] width 114 height 66
click at [589, 330] on input "a." at bounding box center [589, 325] width 1 height 9
radio input "true"
click at [565, 518] on button "Next" at bounding box center [589, 524] width 242 height 60
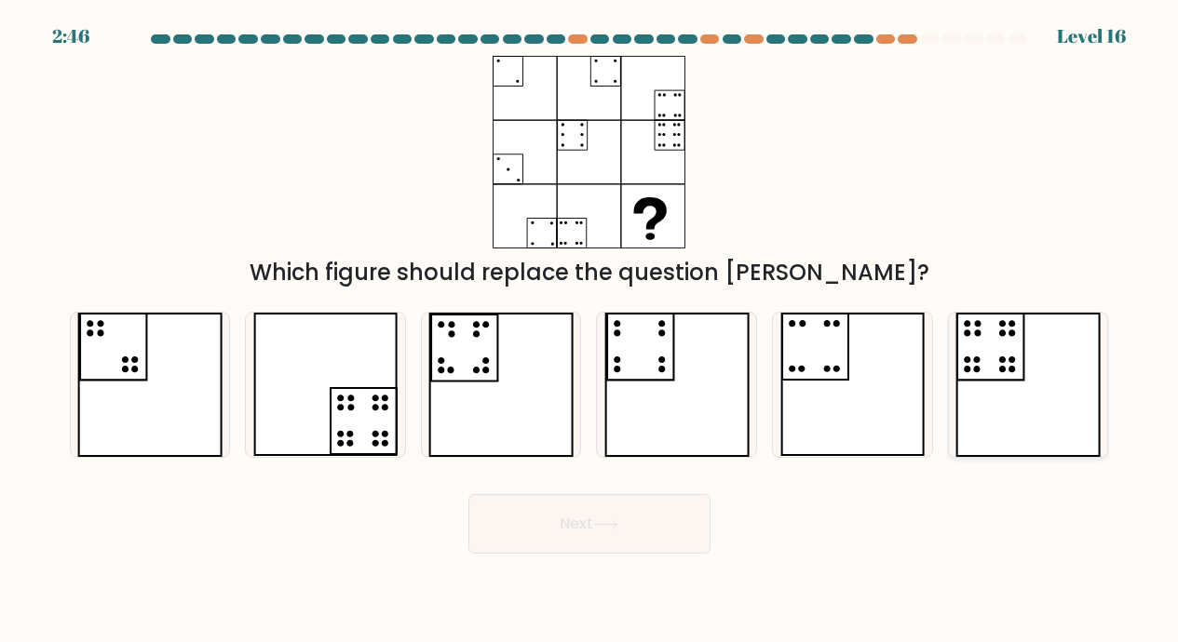
click at [1009, 357] on icon at bounding box center [1027, 385] width 145 height 144
click at [590, 330] on input "f." at bounding box center [589, 325] width 1 height 9
radio input "true"
click at [574, 522] on button "Next" at bounding box center [589, 524] width 242 height 60
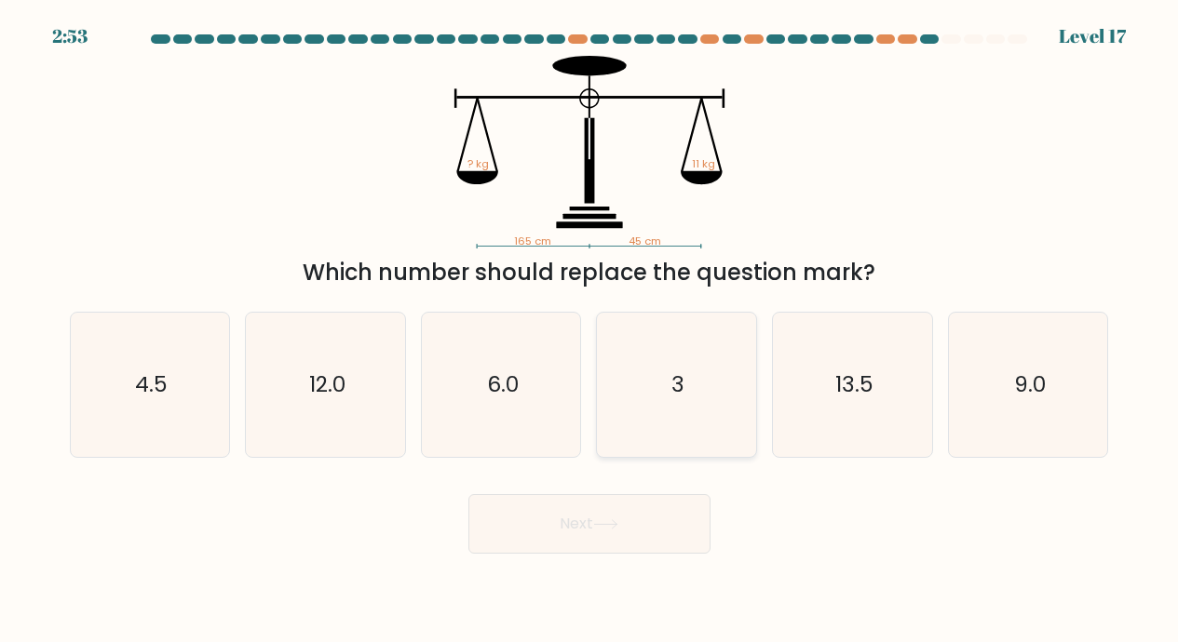
click at [681, 389] on text "3" at bounding box center [677, 385] width 13 height 30
click at [590, 330] on input "d. 3" at bounding box center [589, 325] width 1 height 9
radio input "true"
click at [583, 521] on button "Next" at bounding box center [589, 524] width 242 height 60
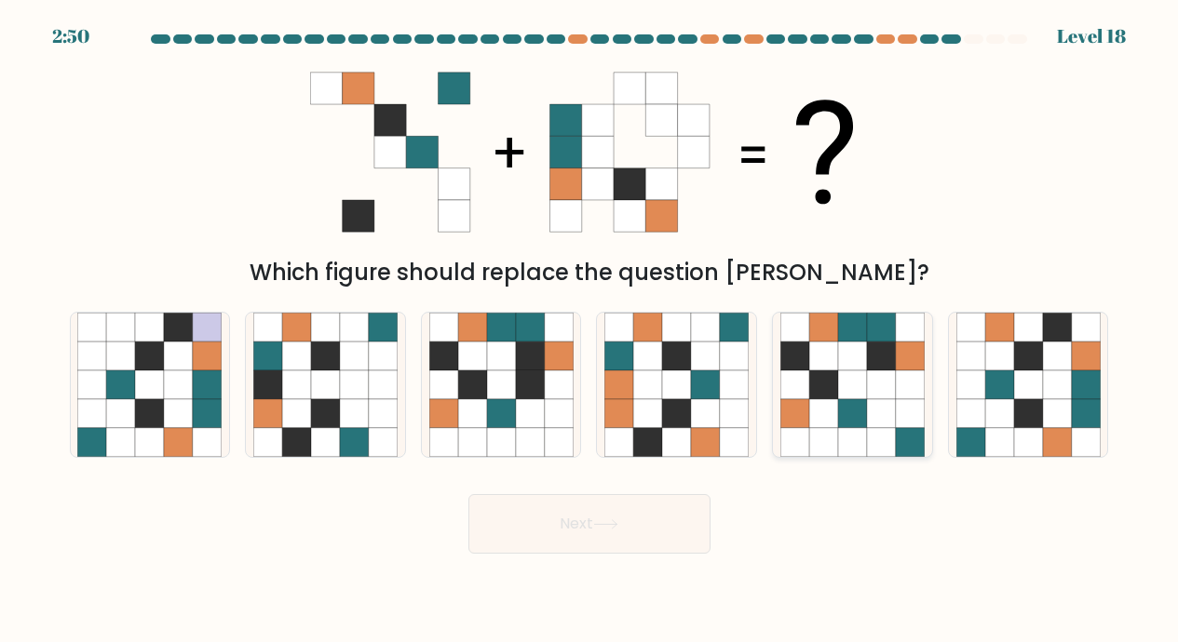
click at [854, 389] on icon at bounding box center [852, 384] width 29 height 29
click at [590, 330] on input "e." at bounding box center [589, 325] width 1 height 9
radio input "true"
click at [575, 521] on button "Next" at bounding box center [589, 524] width 242 height 60
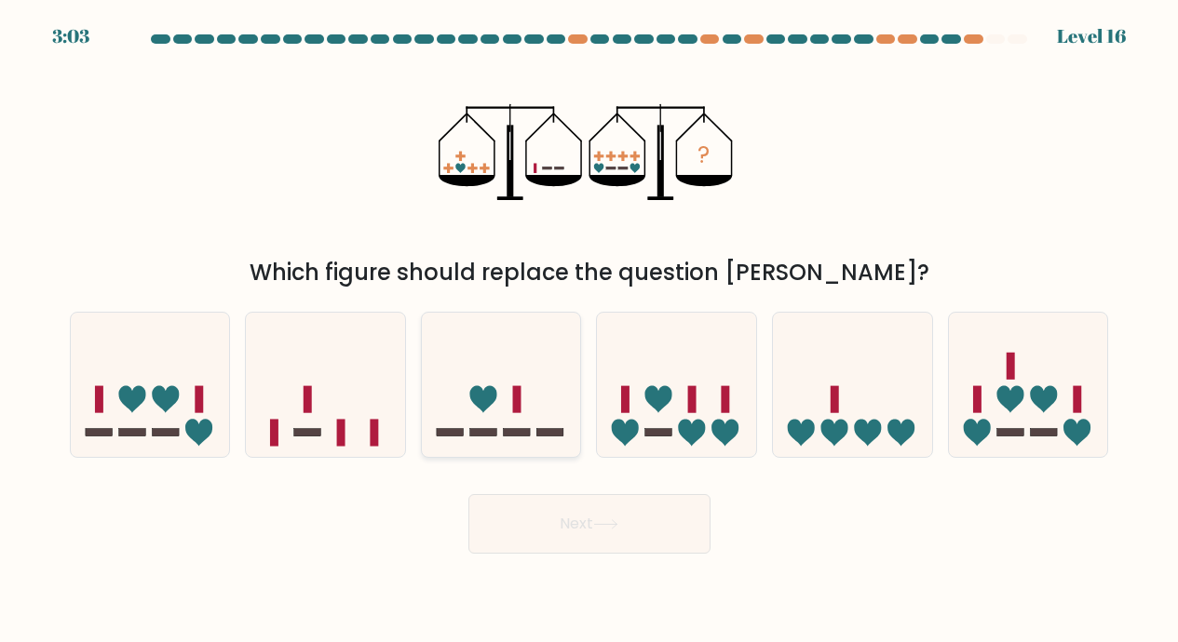
click at [489, 398] on icon at bounding box center [482, 399] width 27 height 27
click at [589, 330] on input "c." at bounding box center [589, 325] width 1 height 9
radio input "true"
click at [568, 518] on button "Next" at bounding box center [589, 524] width 242 height 60
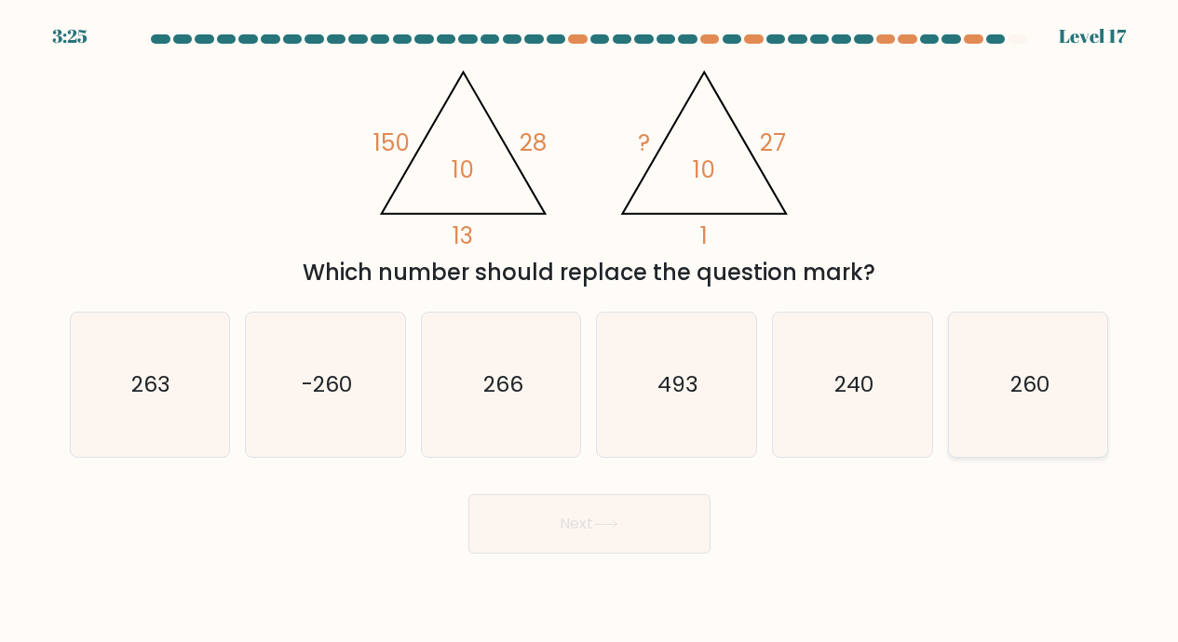
click at [1022, 375] on text "260" at bounding box center [1029, 385] width 39 height 30
click at [590, 330] on input "f. 260" at bounding box center [589, 325] width 1 height 9
radio input "true"
click at [580, 520] on button "Next" at bounding box center [589, 524] width 242 height 60
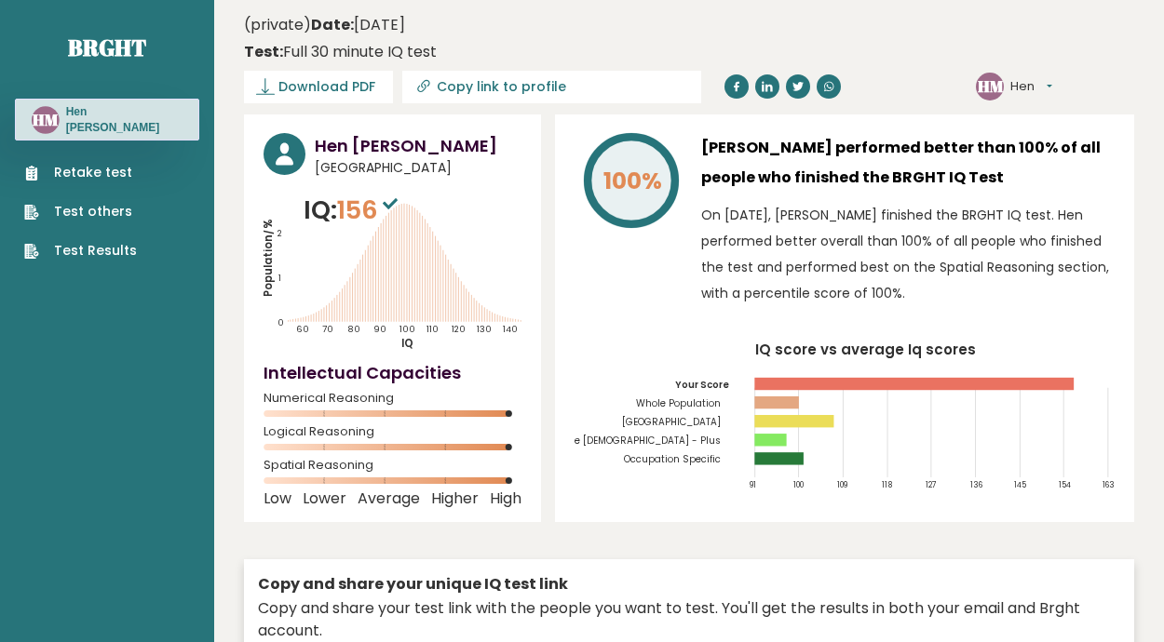
click at [98, 244] on link "Test Results" at bounding box center [80, 251] width 113 height 20
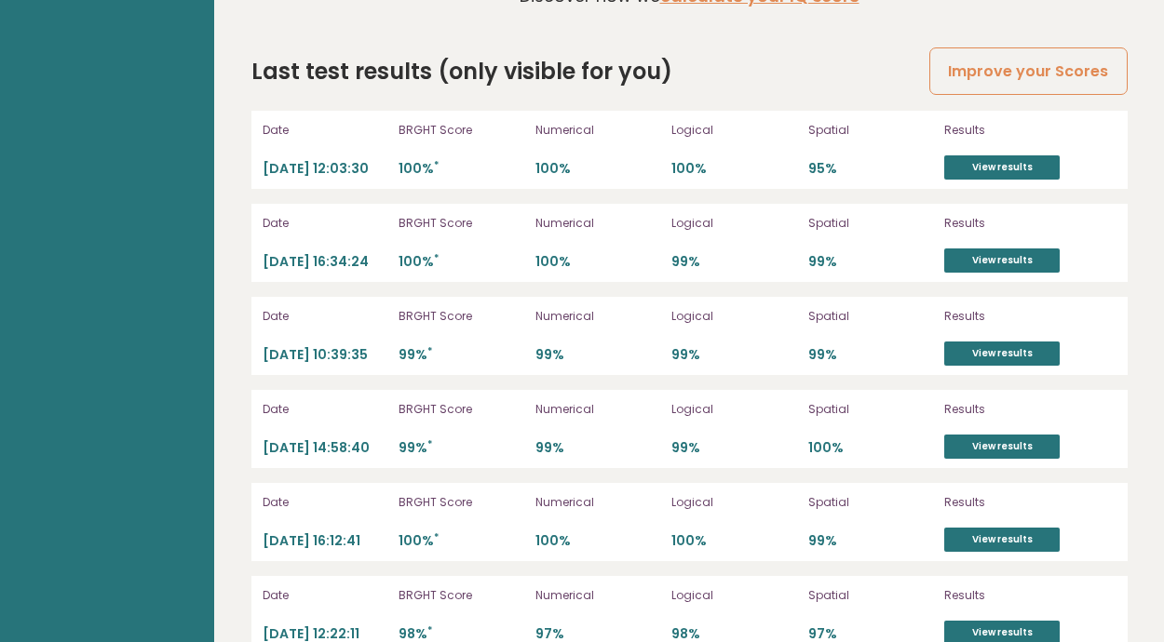
scroll to position [5263, 0]
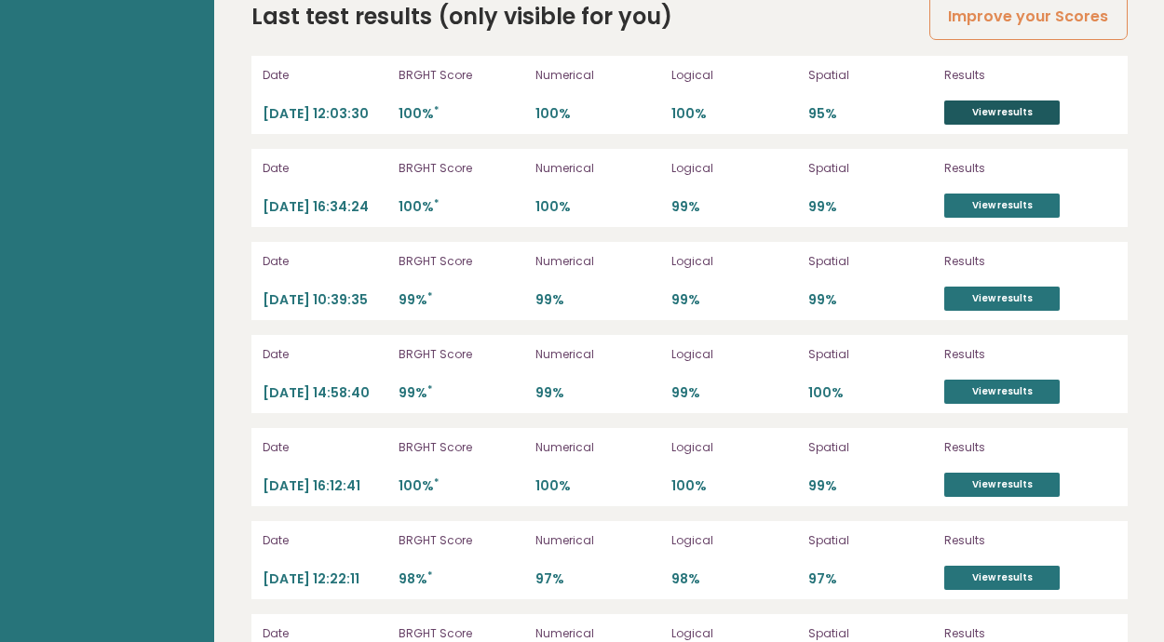
click at [988, 111] on link "View results" at bounding box center [1001, 113] width 115 height 24
